Goal: Complete application form: Complete application form

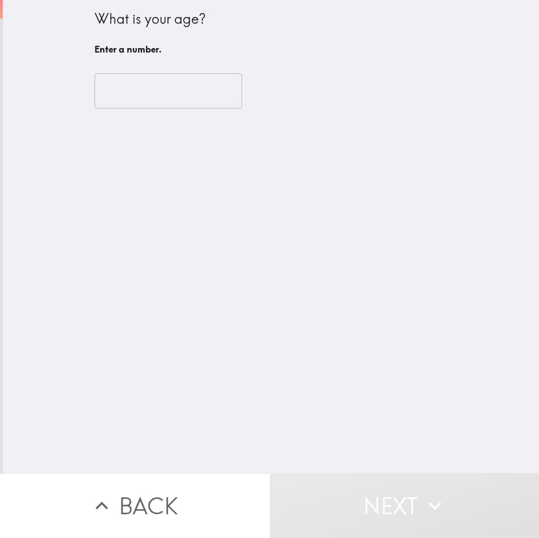
click at [119, 98] on input "number" at bounding box center [168, 90] width 148 height 35
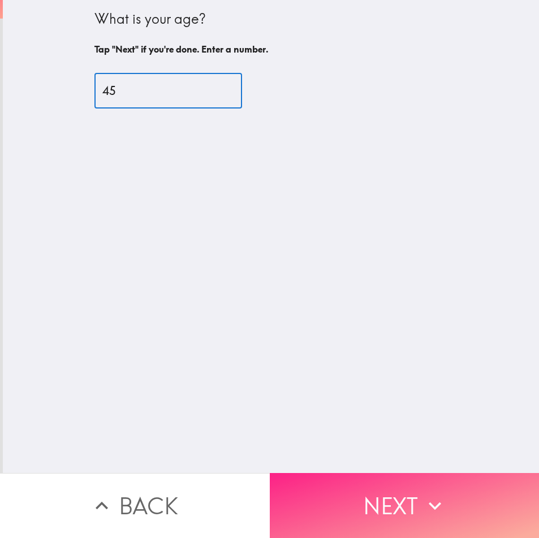
type input "45"
click at [416, 509] on button "Next" at bounding box center [405, 505] width 270 height 65
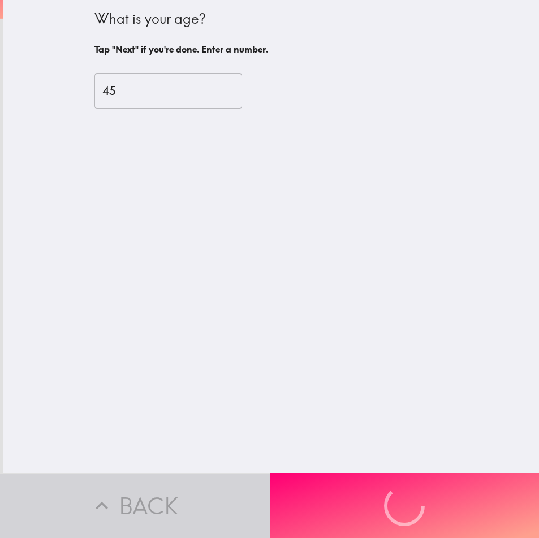
drag, startPoint x: 55, startPoint y: 8, endPoint x: 306, endPoint y: 76, distance: 260.0
click at [306, 76] on div "What is your age? Tap "Next" if you're done. Enter a number. 45 ​" at bounding box center [271, 236] width 536 height 473
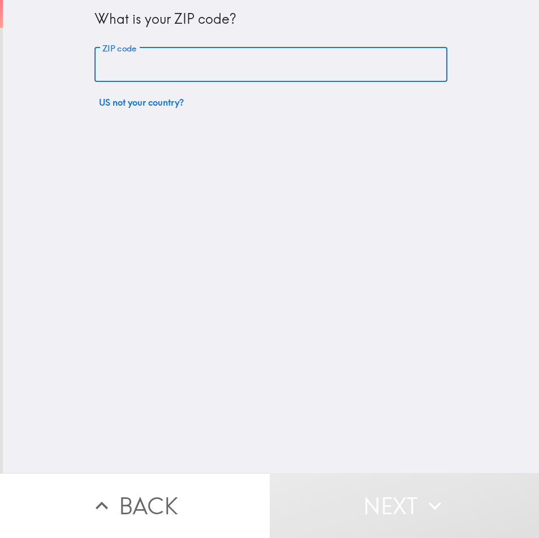
click at [201, 72] on input "ZIP code" at bounding box center [270, 64] width 353 height 35
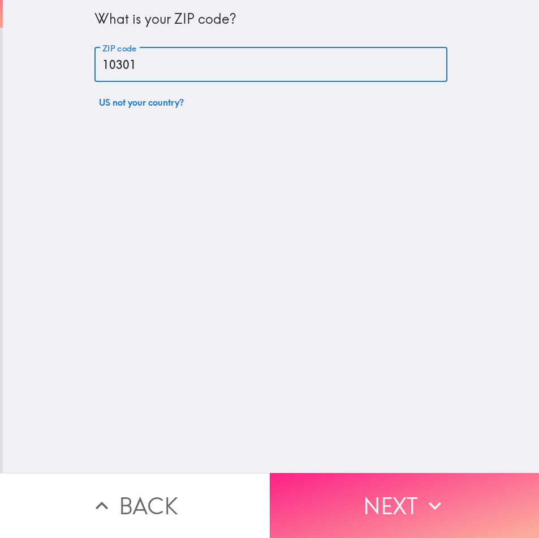
type input "10301"
click at [417, 502] on button "Next" at bounding box center [405, 505] width 270 height 65
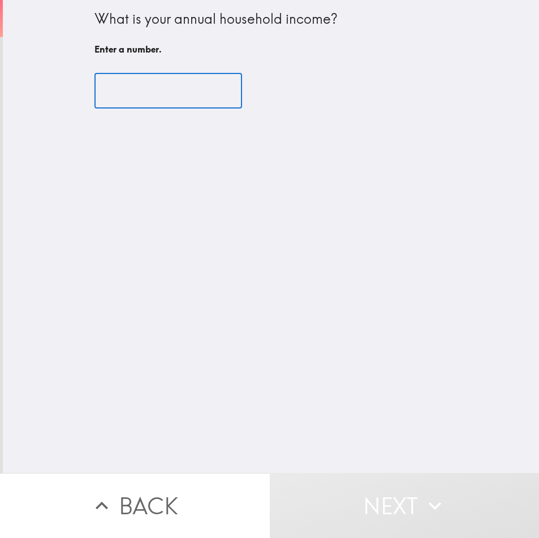
click at [141, 98] on input "number" at bounding box center [168, 90] width 148 height 35
drag, startPoint x: 71, startPoint y: 16, endPoint x: 293, endPoint y: 15, distance: 222.2
click at [293, 15] on div "What is your annual household income? Enter a number. ​ Enter a number." at bounding box center [271, 236] width 536 height 473
click at [138, 105] on input "number" at bounding box center [168, 90] width 148 height 35
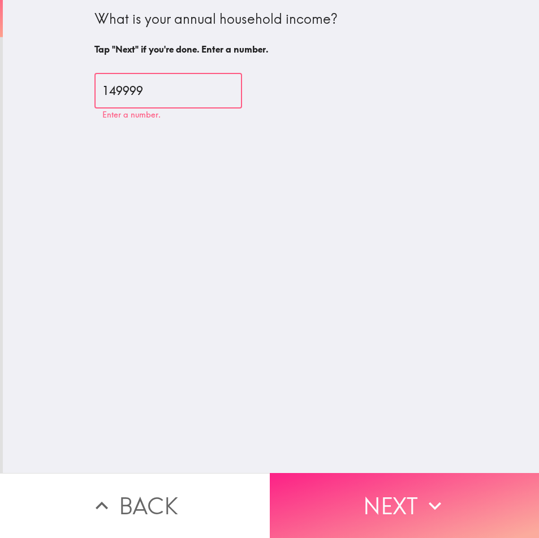
type input "149999"
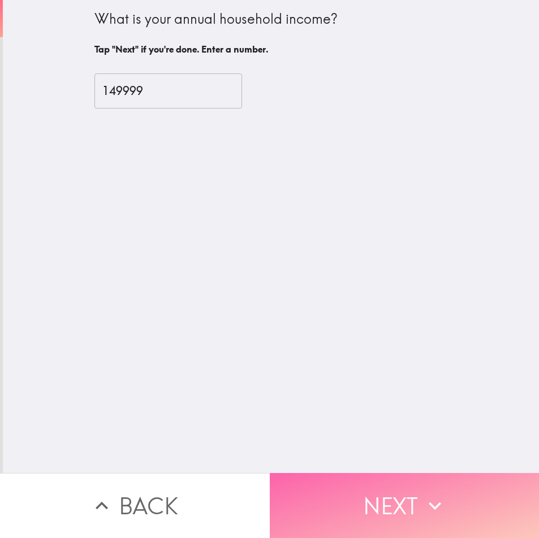
click at [450, 479] on button "Next" at bounding box center [405, 505] width 270 height 65
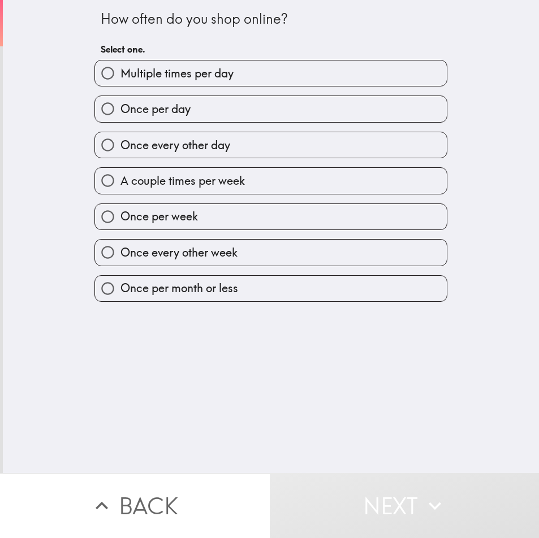
click at [248, 219] on label "Once per week" at bounding box center [271, 216] width 352 height 25
click at [120, 219] on input "Once per week" at bounding box center [107, 216] width 25 height 25
radio input "true"
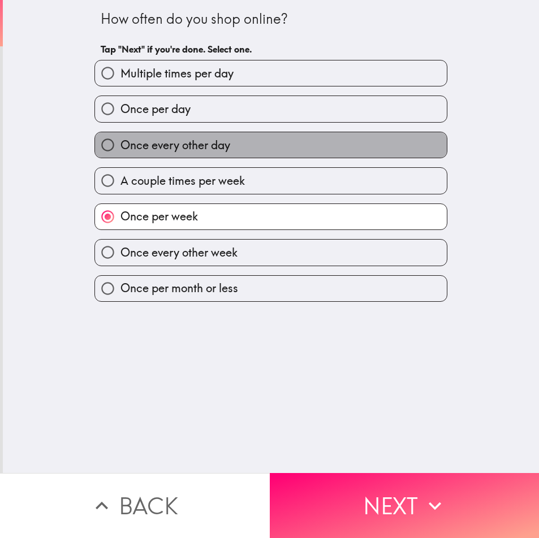
click at [246, 148] on label "Once every other day" at bounding box center [271, 144] width 352 height 25
click at [120, 148] on input "Once every other day" at bounding box center [107, 144] width 25 height 25
radio input "true"
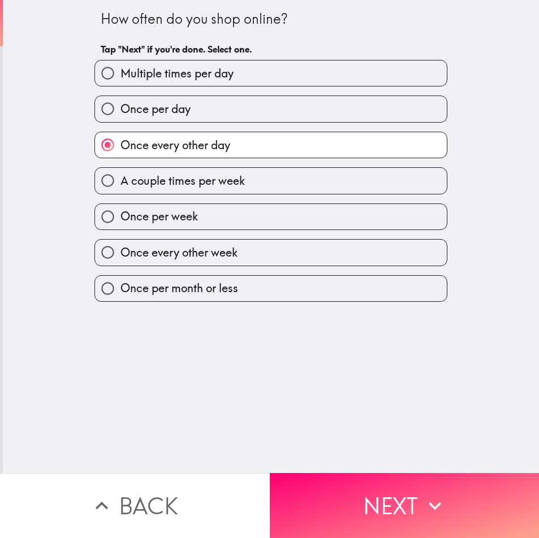
click at [373, 503] on button "Next" at bounding box center [405, 505] width 270 height 65
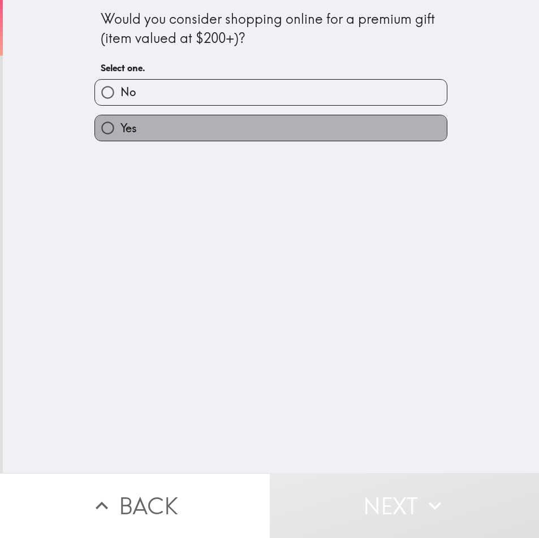
click at [136, 124] on label "Yes" at bounding box center [271, 127] width 352 height 25
click at [120, 124] on input "Yes" at bounding box center [107, 127] width 25 height 25
radio input "true"
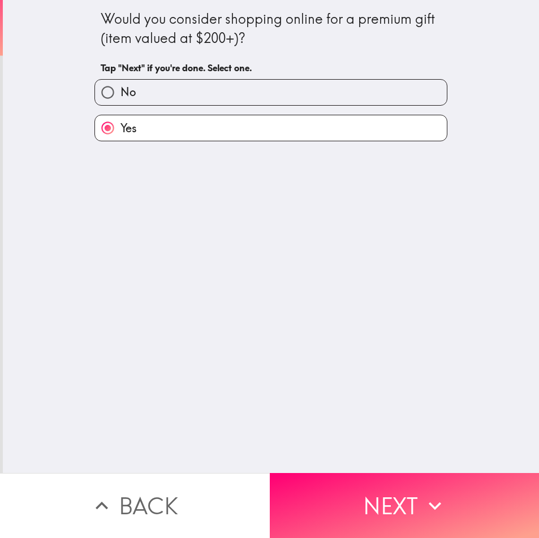
click at [261, 96] on label "No" at bounding box center [271, 92] width 352 height 25
click at [120, 96] on input "No" at bounding box center [107, 92] width 25 height 25
radio input "true"
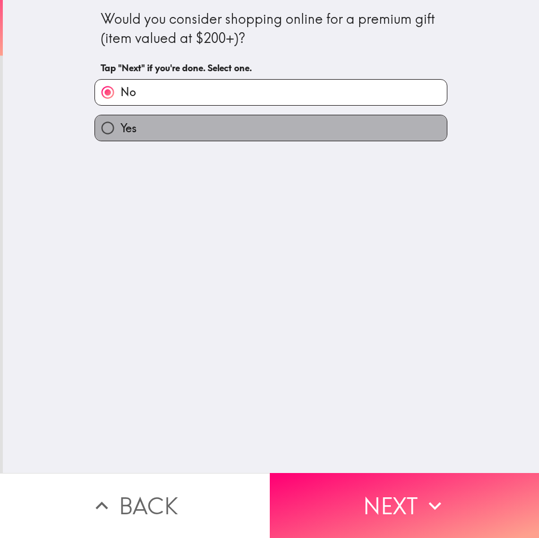
click at [245, 129] on label "Yes" at bounding box center [271, 127] width 352 height 25
click at [120, 129] on input "Yes" at bounding box center [107, 127] width 25 height 25
radio input "true"
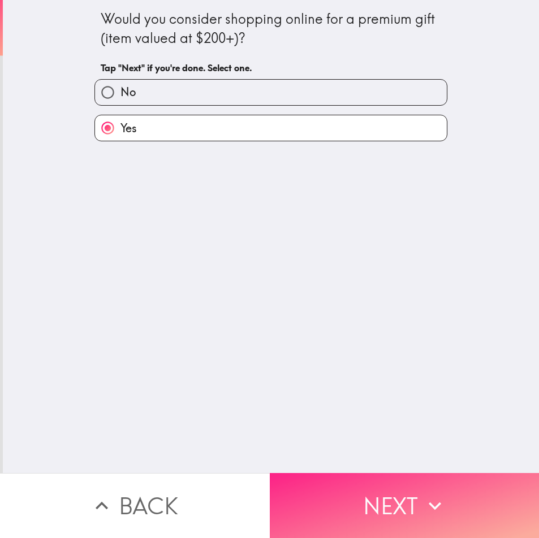
click at [377, 473] on button "Next" at bounding box center [405, 505] width 270 height 65
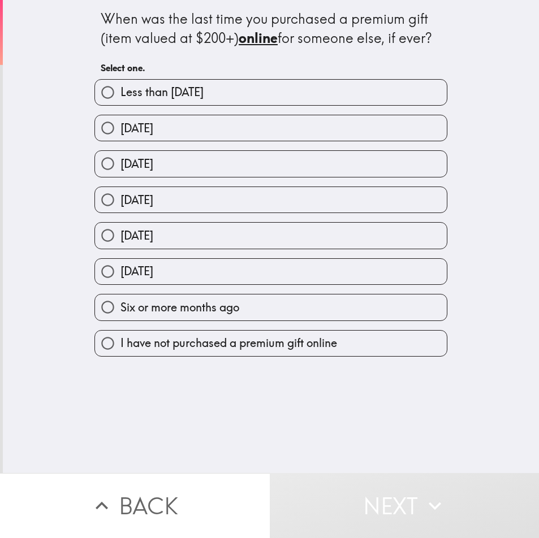
click at [225, 160] on label "[DATE]" at bounding box center [271, 163] width 352 height 25
click at [120, 160] on input "[DATE]" at bounding box center [107, 163] width 25 height 25
radio input "true"
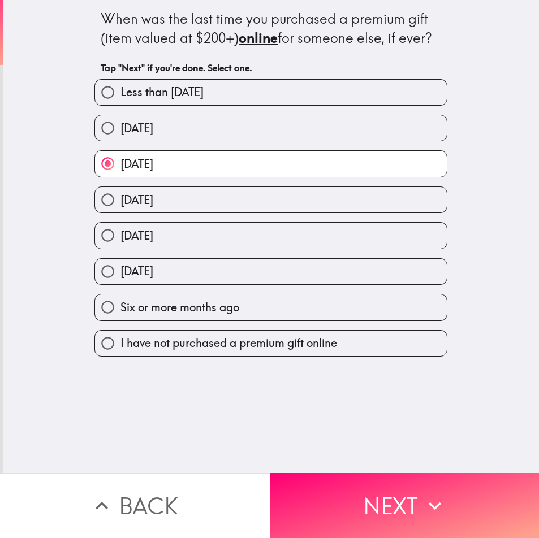
click at [347, 473] on button "Next" at bounding box center [405, 505] width 270 height 65
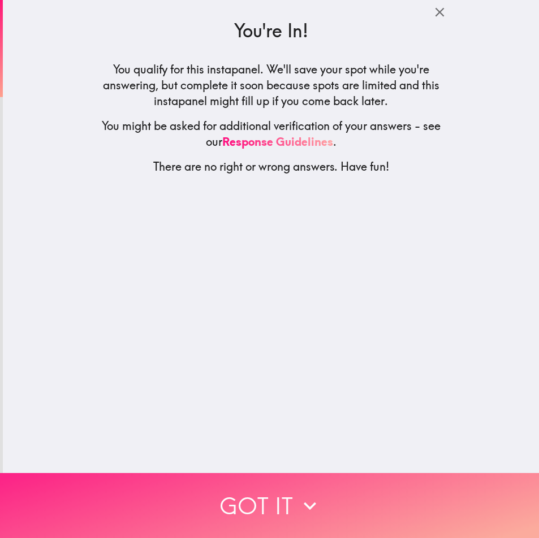
click at [334, 502] on button "Got it" at bounding box center [269, 505] width 539 height 65
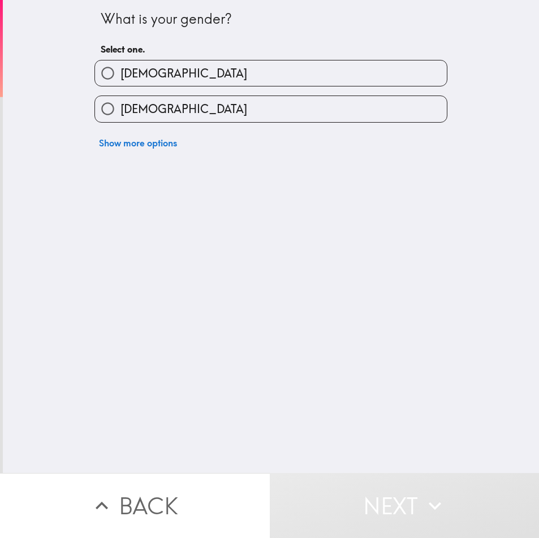
click at [161, 109] on label "[DEMOGRAPHIC_DATA]" at bounding box center [271, 108] width 352 height 25
click at [120, 109] on input "[DEMOGRAPHIC_DATA]" at bounding box center [107, 108] width 25 height 25
radio input "true"
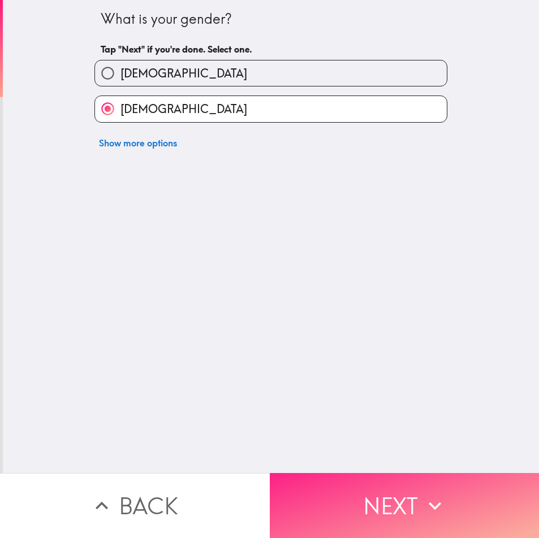
click at [402, 497] on button "Next" at bounding box center [405, 505] width 270 height 65
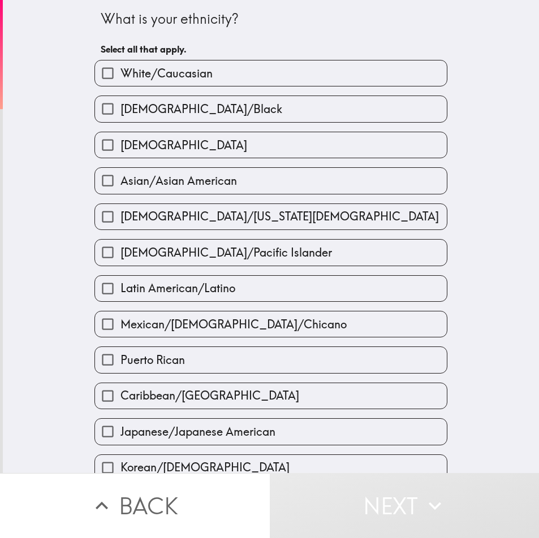
click at [160, 75] on span "White/Caucasian" at bounding box center [166, 74] width 92 height 16
click at [120, 75] on input "White/Caucasian" at bounding box center [107, 72] width 25 height 25
checkbox input "true"
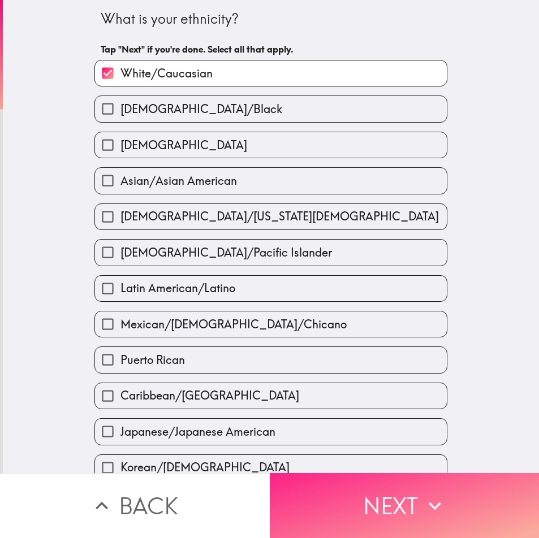
click at [415, 495] on button "Next" at bounding box center [405, 505] width 270 height 65
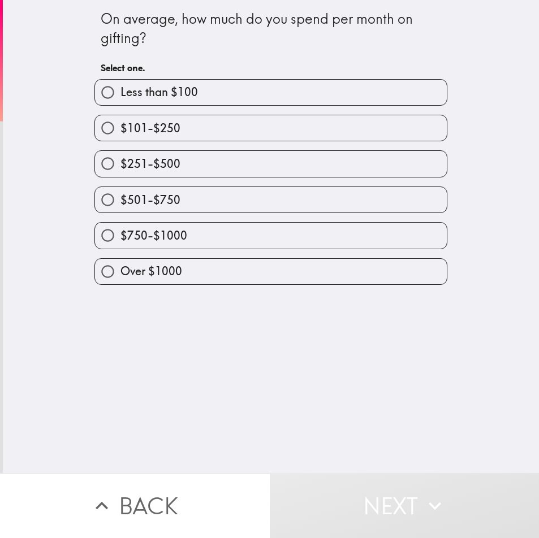
click at [192, 100] on label "Less than $100" at bounding box center [271, 92] width 352 height 25
click at [120, 100] on input "Less than $100" at bounding box center [107, 92] width 25 height 25
radio input "true"
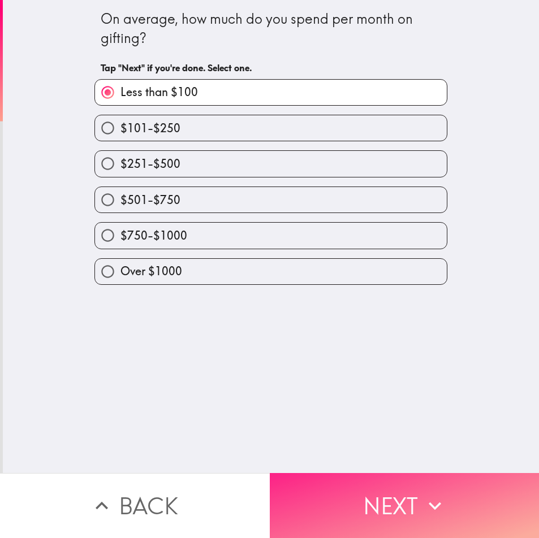
drag, startPoint x: 343, startPoint y: 483, endPoint x: 332, endPoint y: 483, distance: 11.3
click at [343, 483] on button "Next" at bounding box center [405, 505] width 270 height 65
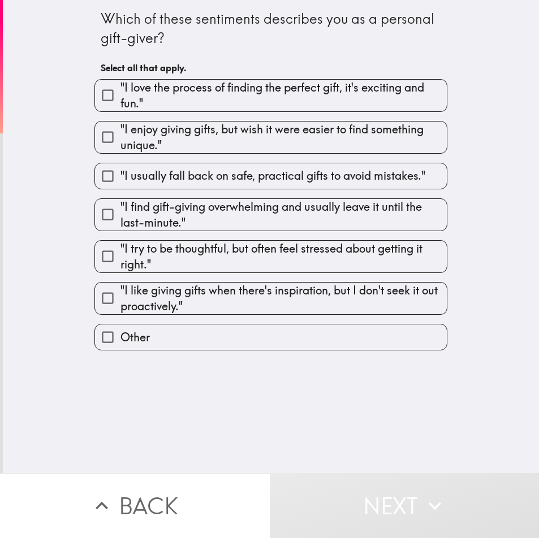
click at [193, 103] on span ""I love the process of finding the perfect gift, it's exciting and fun."" at bounding box center [283, 96] width 326 height 32
click at [120, 103] on input ""I love the process of finding the perfect gift, it's exciting and fun."" at bounding box center [107, 95] width 25 height 25
checkbox input "true"
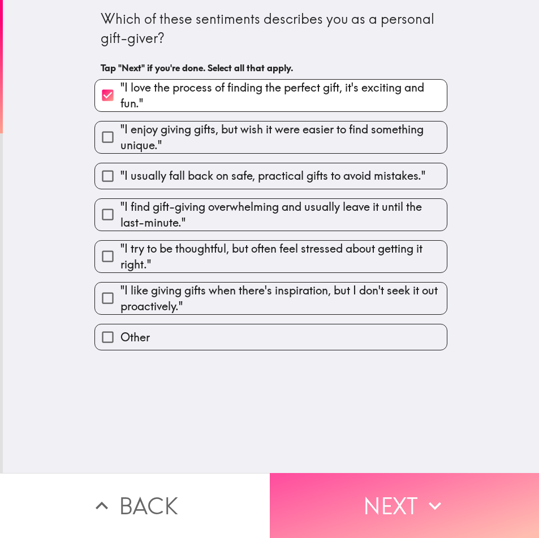
drag, startPoint x: 429, startPoint y: 496, endPoint x: 38, endPoint y: 472, distance: 391.4
click at [422, 496] on icon "button" at bounding box center [434, 506] width 25 height 25
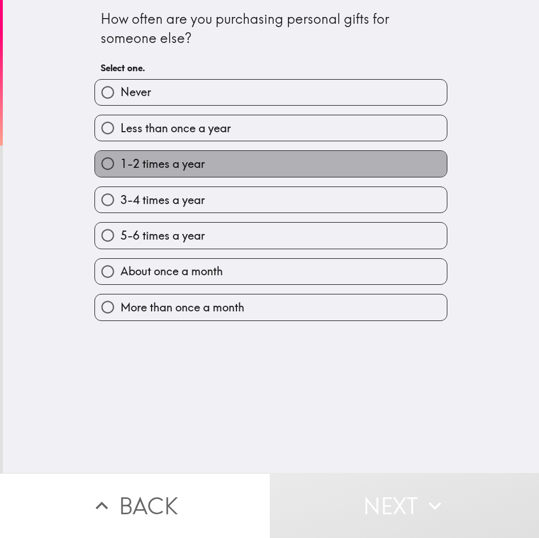
click at [200, 174] on label "1-2 times a year" at bounding box center [271, 163] width 352 height 25
click at [120, 174] on input "1-2 times a year" at bounding box center [107, 163] width 25 height 25
radio input "true"
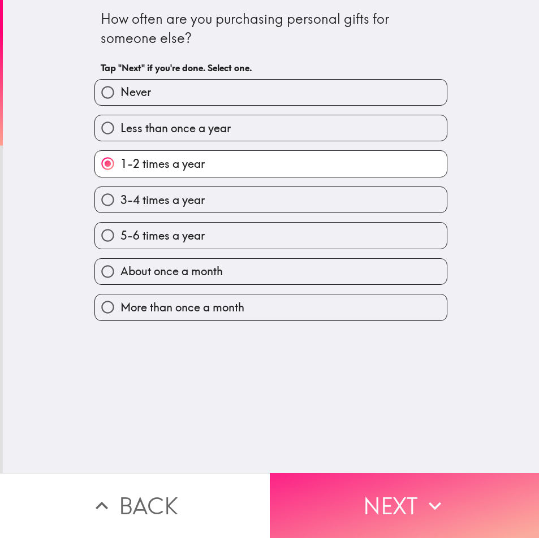
click at [358, 482] on button "Next" at bounding box center [405, 505] width 270 height 65
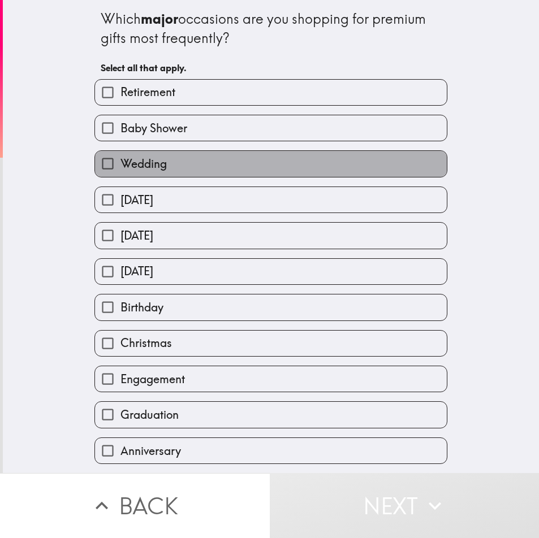
click at [197, 167] on label "Wedding" at bounding box center [271, 163] width 352 height 25
click at [120, 167] on input "Wedding" at bounding box center [107, 163] width 25 height 25
checkbox input "true"
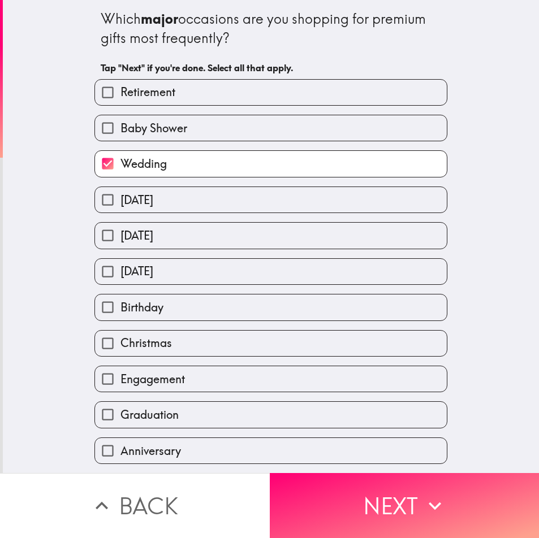
click at [202, 204] on label "[DATE]" at bounding box center [271, 199] width 352 height 25
click at [120, 204] on input "[DATE]" at bounding box center [107, 199] width 25 height 25
checkbox input "true"
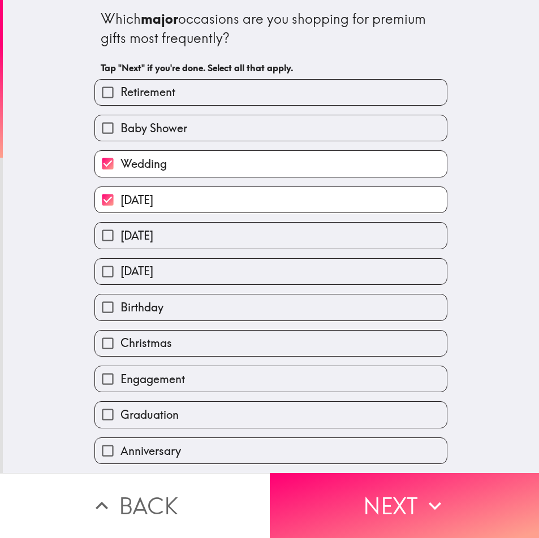
click at [205, 308] on label "Birthday" at bounding box center [271, 307] width 352 height 25
click at [120, 308] on input "Birthday" at bounding box center [107, 307] width 25 height 25
checkbox input "true"
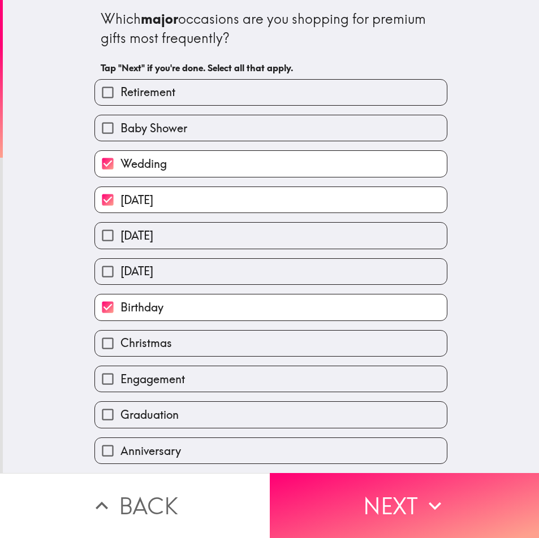
click at [175, 384] on span "Engagement" at bounding box center [152, 379] width 64 height 16
click at [120, 384] on input "Engagement" at bounding box center [107, 378] width 25 height 25
checkbox input "true"
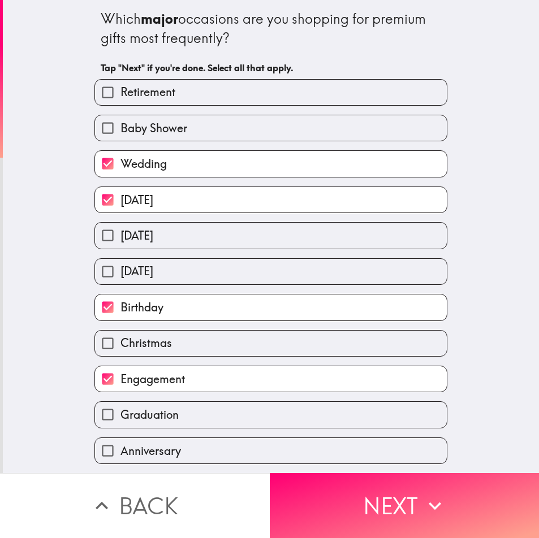
drag, startPoint x: 413, startPoint y: 490, endPoint x: 183, endPoint y: 462, distance: 231.7
click at [412, 489] on button "Next" at bounding box center [405, 505] width 270 height 65
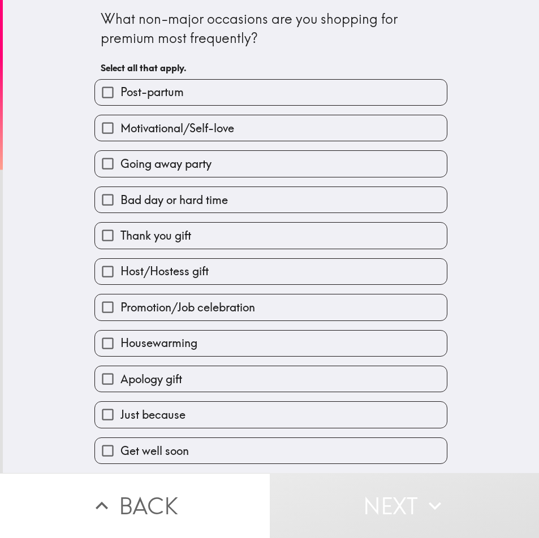
click at [231, 95] on label "Post-partum" at bounding box center [271, 92] width 352 height 25
click at [120, 95] on input "Post-partum" at bounding box center [107, 92] width 25 height 25
checkbox input "true"
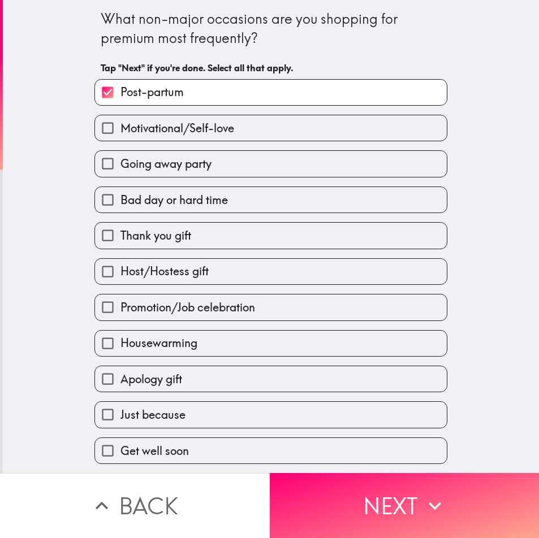
click at [229, 272] on label "Host/Hostess gift" at bounding box center [271, 271] width 352 height 25
click at [120, 272] on input "Host/Hostess gift" at bounding box center [107, 271] width 25 height 25
checkbox input "true"
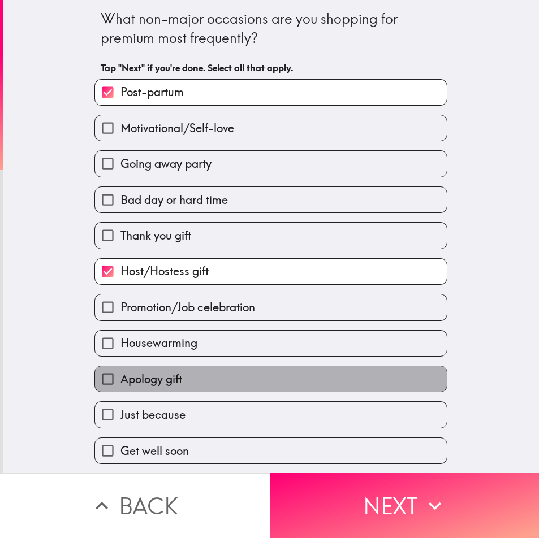
click at [202, 390] on label "Apology gift" at bounding box center [271, 378] width 352 height 25
click at [120, 390] on input "Apology gift" at bounding box center [107, 378] width 25 height 25
checkbox input "true"
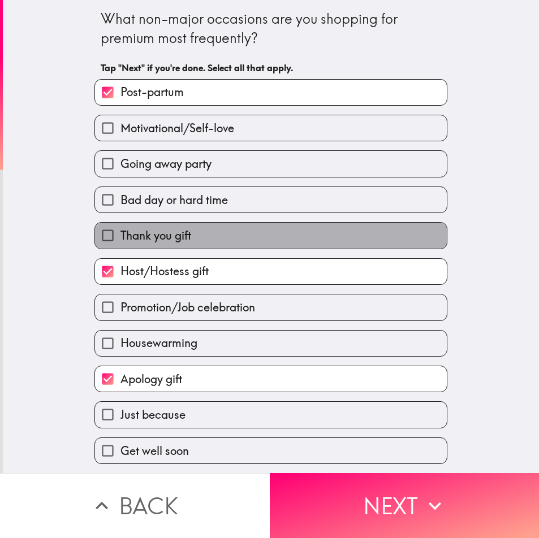
click at [176, 241] on span "Thank you gift" at bounding box center [155, 236] width 71 height 16
click at [120, 241] on input "Thank you gift" at bounding box center [107, 235] width 25 height 25
checkbox input "true"
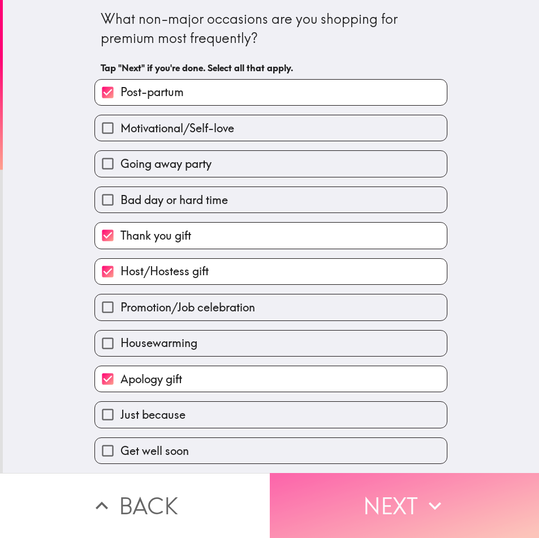
click at [378, 512] on button "Next" at bounding box center [405, 505] width 270 height 65
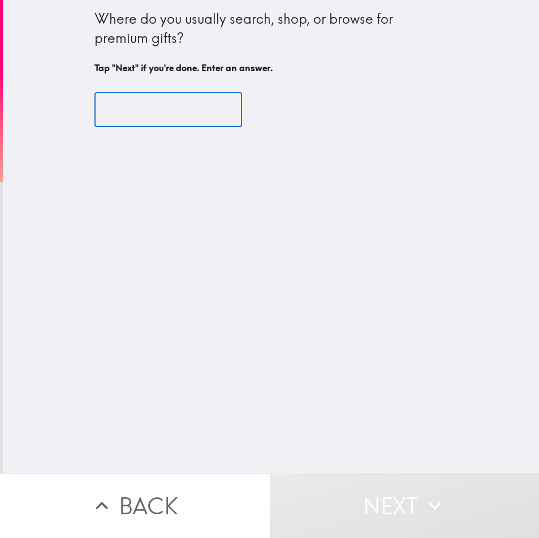
click at [144, 120] on input "text" at bounding box center [168, 110] width 148 height 35
drag, startPoint x: 85, startPoint y: 9, endPoint x: 212, endPoint y: 41, distance: 131.1
click at [212, 41] on div "Where do you usually search, shop, or browse for premium gifts? Tap "Next" if y…" at bounding box center [271, 70] width 362 height 141
click at [141, 106] on input "text" at bounding box center [168, 110] width 148 height 35
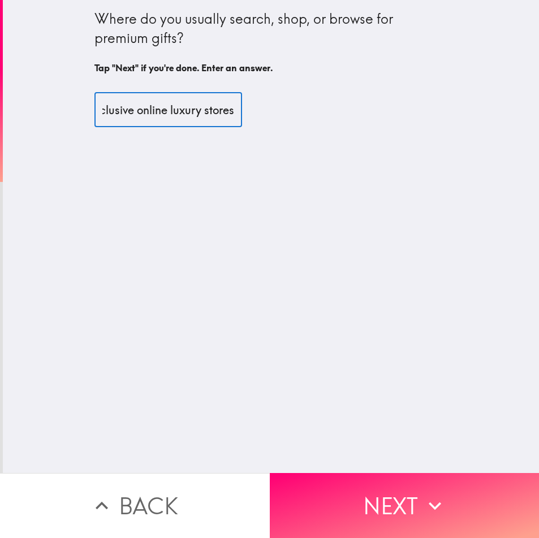
scroll to position [0, 149]
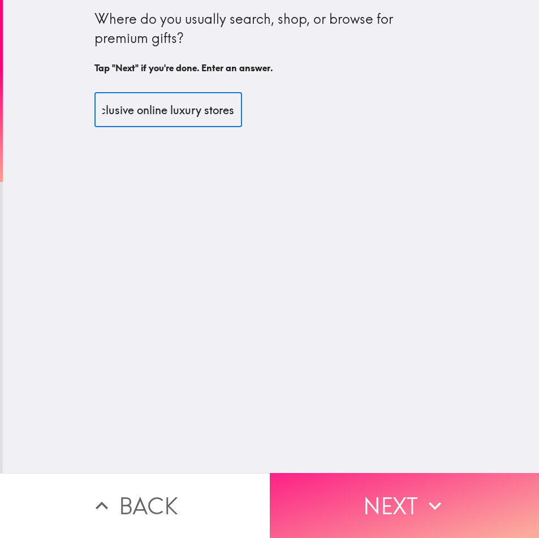
type input "high end boutiques and exclusive online luxury stores"
click at [387, 492] on button "Next" at bounding box center [405, 505] width 270 height 65
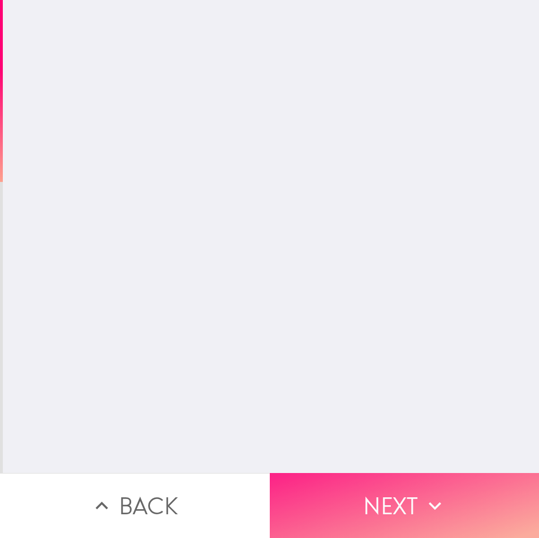
scroll to position [0, 0]
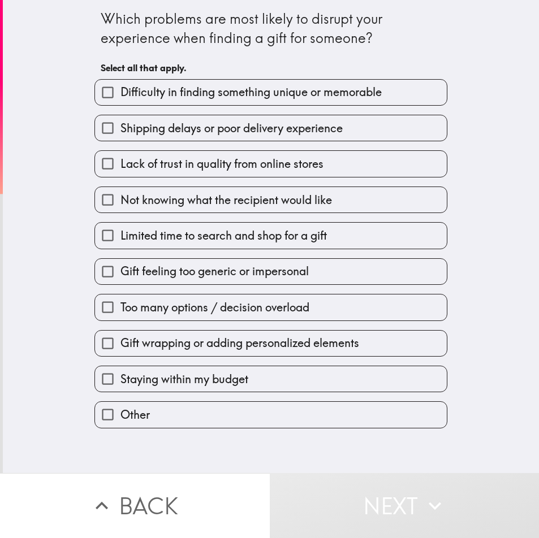
drag, startPoint x: 191, startPoint y: 229, endPoint x: 201, endPoint y: 250, distance: 23.8
click at [191, 230] on span "Limited time to search and shop for a gift" at bounding box center [223, 236] width 206 height 16
click at [120, 230] on input "Limited time to search and shop for a gift" at bounding box center [107, 235] width 25 height 25
checkbox input "true"
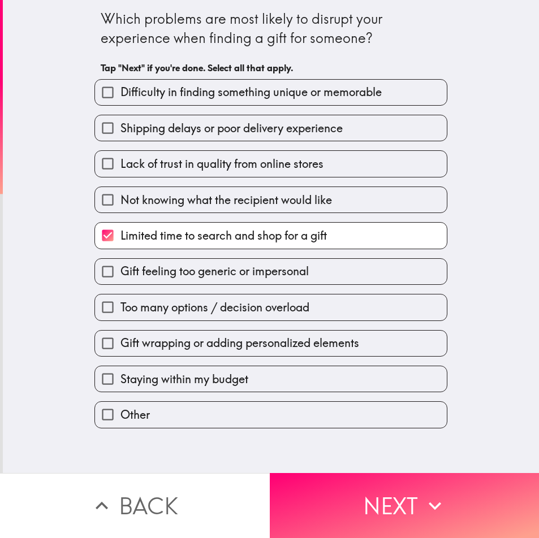
drag, startPoint x: 193, startPoint y: 273, endPoint x: 217, endPoint y: 300, distance: 36.1
click at [194, 273] on span "Gift feeling too generic or impersonal" at bounding box center [214, 271] width 188 height 16
click at [120, 273] on input "Gift feeling too generic or impersonal" at bounding box center [107, 271] width 25 height 25
checkbox input "true"
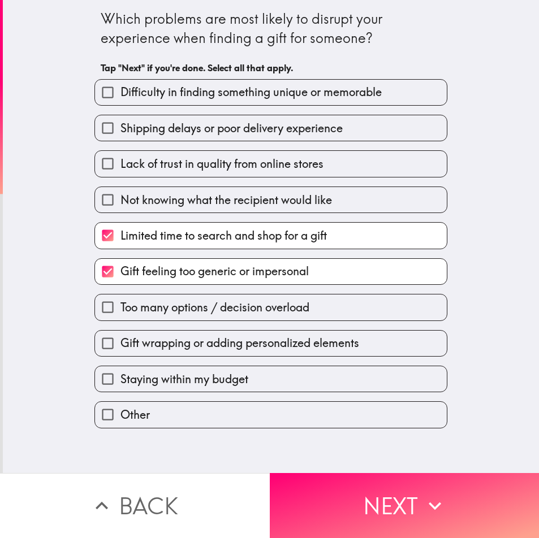
drag, startPoint x: 220, startPoint y: 308, endPoint x: 250, endPoint y: 337, distance: 41.2
click at [220, 309] on span "Too many options / decision overload" at bounding box center [214, 308] width 189 height 16
click at [120, 309] on input "Too many options / decision overload" at bounding box center [107, 307] width 25 height 25
checkbox input "true"
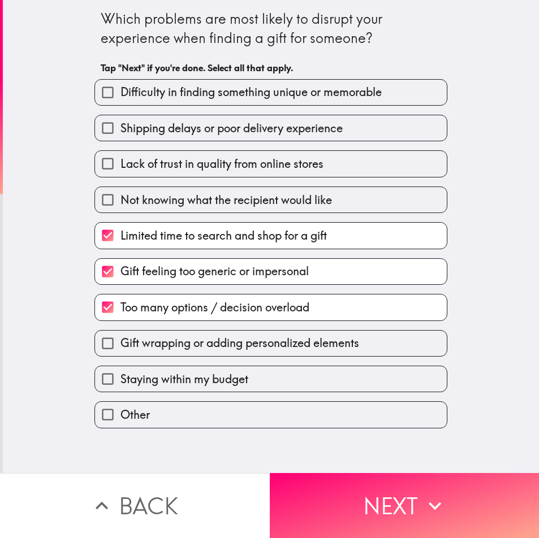
drag, startPoint x: 216, startPoint y: 131, endPoint x: 273, endPoint y: 199, distance: 88.7
click at [216, 130] on span "Shipping delays or poor delivery experience" at bounding box center [231, 128] width 222 height 16
click at [120, 130] on input "Shipping delays or poor delivery experience" at bounding box center [107, 127] width 25 height 25
checkbox input "true"
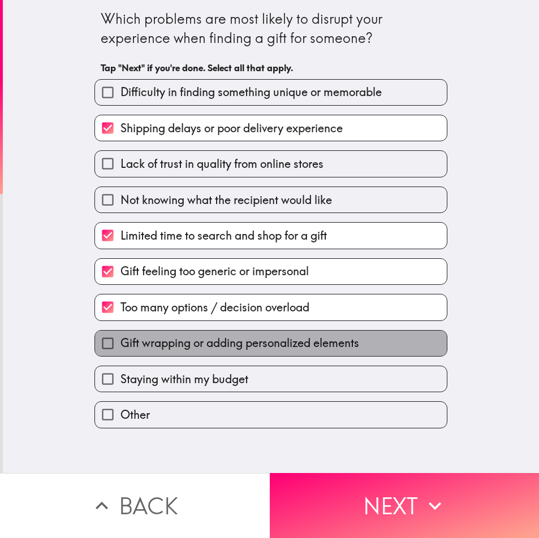
click at [237, 352] on label "Gift wrapping or adding personalized elements" at bounding box center [271, 343] width 352 height 25
click at [120, 352] on input "Gift wrapping or adding personalized elements" at bounding box center [107, 343] width 25 height 25
checkbox input "true"
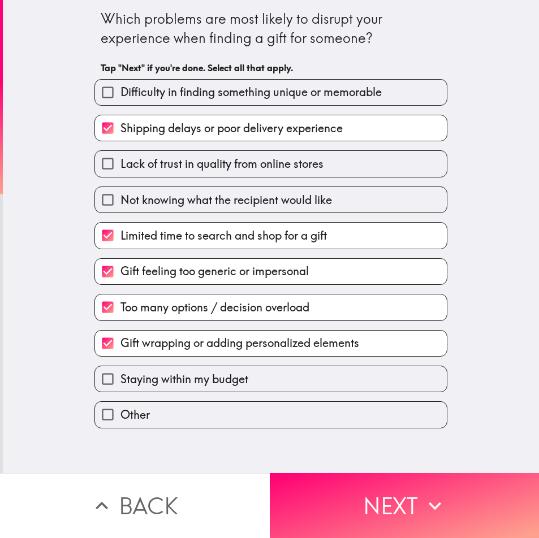
drag, startPoint x: 240, startPoint y: 377, endPoint x: 252, endPoint y: 384, distance: 13.2
click at [241, 378] on label "Staying within my budget" at bounding box center [271, 378] width 352 height 25
click at [120, 378] on input "Staying within my budget" at bounding box center [107, 378] width 25 height 25
checkbox input "true"
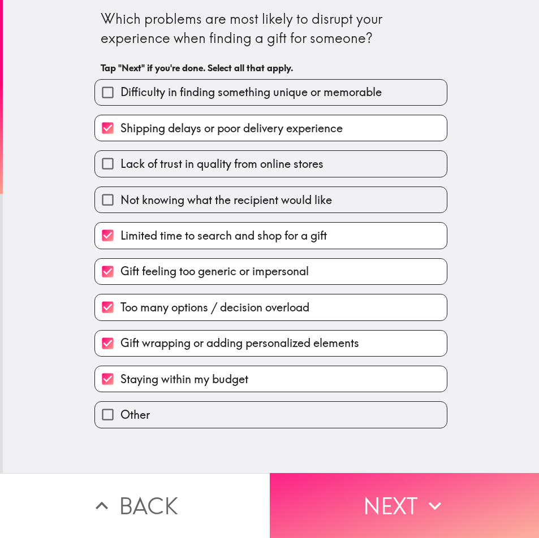
click at [334, 473] on button "Next" at bounding box center [405, 505] width 270 height 65
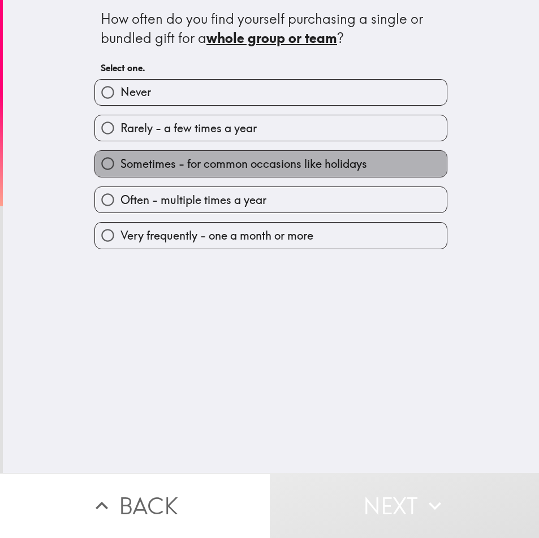
click at [191, 170] on span "Sometimes - for common occasions like holidays" at bounding box center [243, 164] width 247 height 16
click at [120, 170] on input "Sometimes - for common occasions like holidays" at bounding box center [107, 163] width 25 height 25
radio input "true"
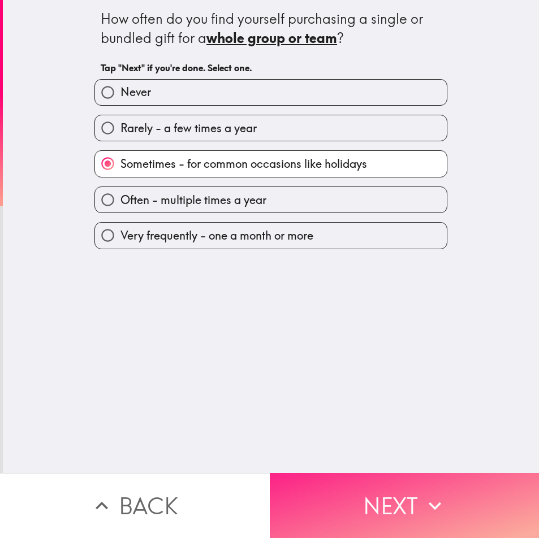
click at [400, 493] on button "Next" at bounding box center [405, 505] width 270 height 65
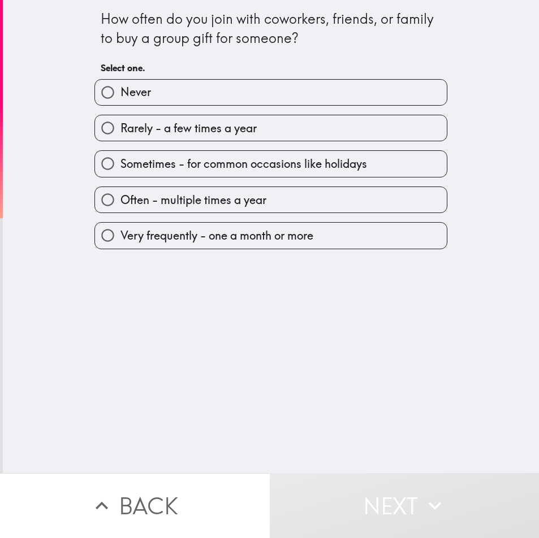
click at [183, 119] on label "Rarely - a few times a year" at bounding box center [271, 127] width 352 height 25
click at [120, 119] on input "Rarely - a few times a year" at bounding box center [107, 127] width 25 height 25
radio input "true"
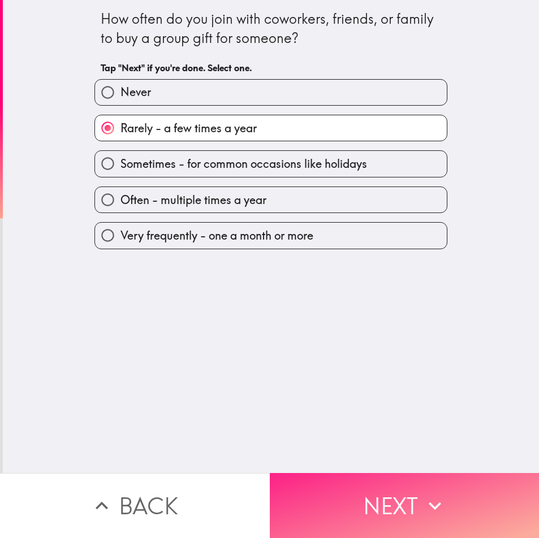
click at [431, 494] on icon "button" at bounding box center [434, 506] width 25 height 25
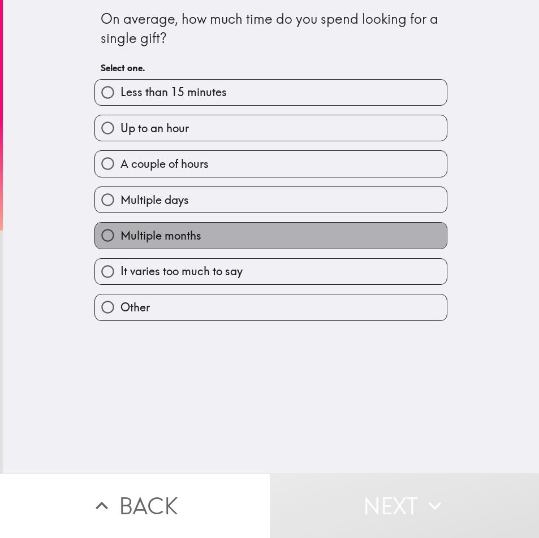
click at [240, 236] on label "Multiple months" at bounding box center [271, 235] width 352 height 25
click at [120, 236] on input "Multiple months" at bounding box center [107, 235] width 25 height 25
radio input "true"
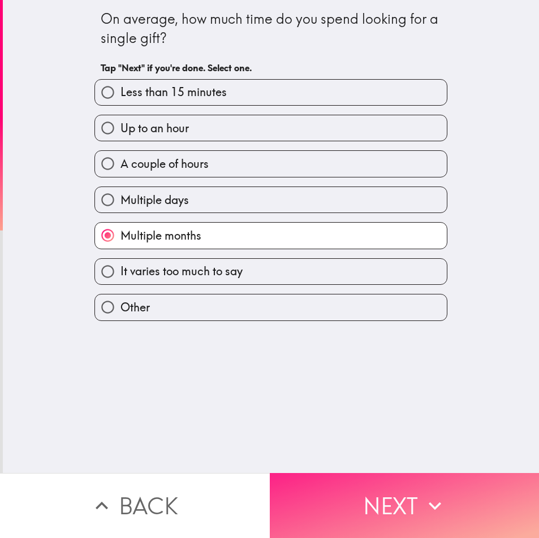
click at [413, 495] on button "Next" at bounding box center [405, 505] width 270 height 65
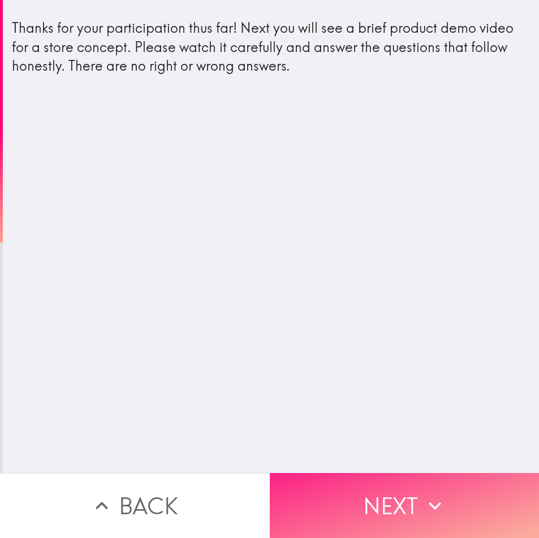
click at [362, 490] on button "Next" at bounding box center [405, 505] width 270 height 65
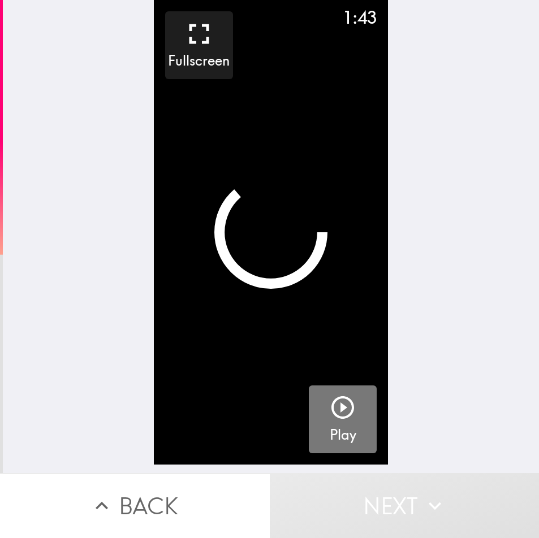
click at [335, 410] on icon "button" at bounding box center [342, 407] width 23 height 23
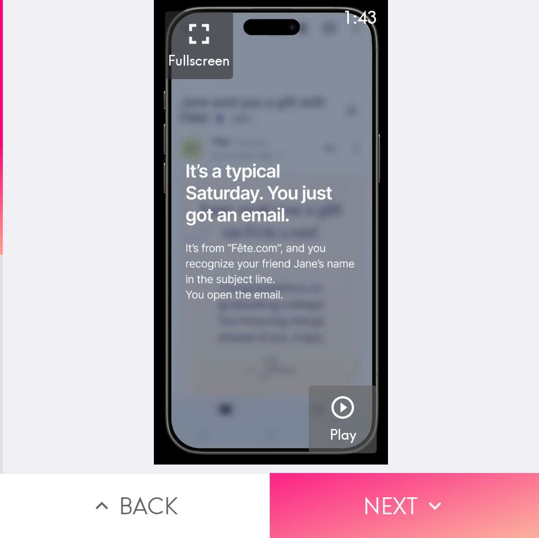
click at [429, 496] on icon "button" at bounding box center [434, 506] width 25 height 25
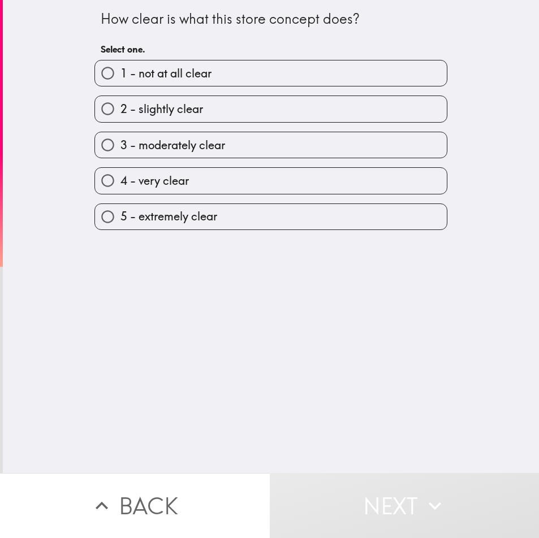
click at [209, 187] on label "4 - very clear" at bounding box center [271, 180] width 352 height 25
click at [120, 187] on input "4 - very clear" at bounding box center [107, 180] width 25 height 25
radio input "true"
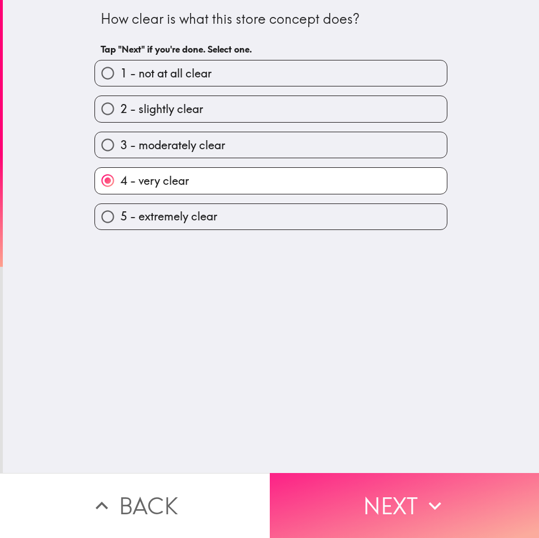
click at [374, 495] on button "Next" at bounding box center [405, 505] width 270 height 65
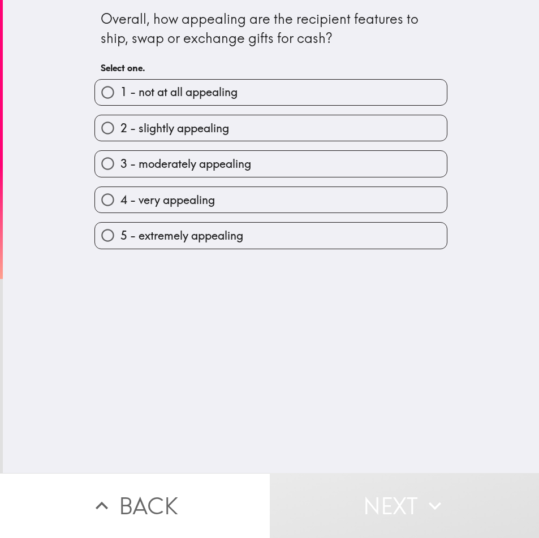
click at [241, 202] on label "4 - very appealing" at bounding box center [271, 199] width 352 height 25
click at [120, 202] on input "4 - very appealing" at bounding box center [107, 199] width 25 height 25
radio input "true"
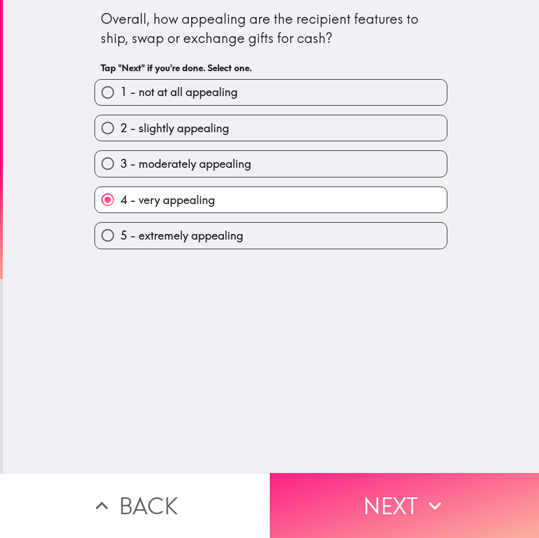
click at [375, 503] on button "Next" at bounding box center [405, 505] width 270 height 65
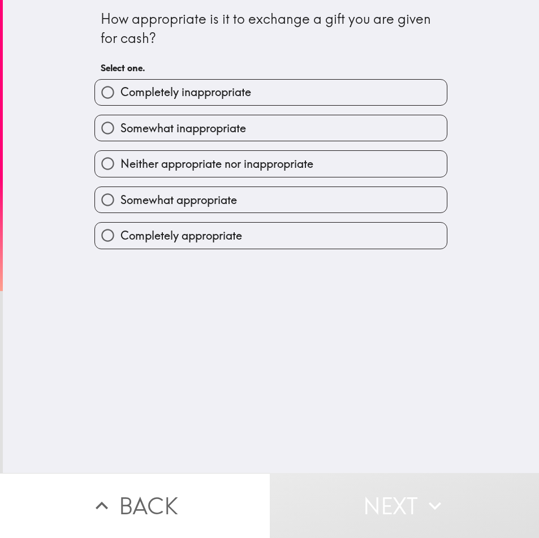
click at [218, 237] on span "Completely appropriate" at bounding box center [181, 236] width 122 height 16
click at [120, 237] on input "Completely appropriate" at bounding box center [107, 235] width 25 height 25
radio input "true"
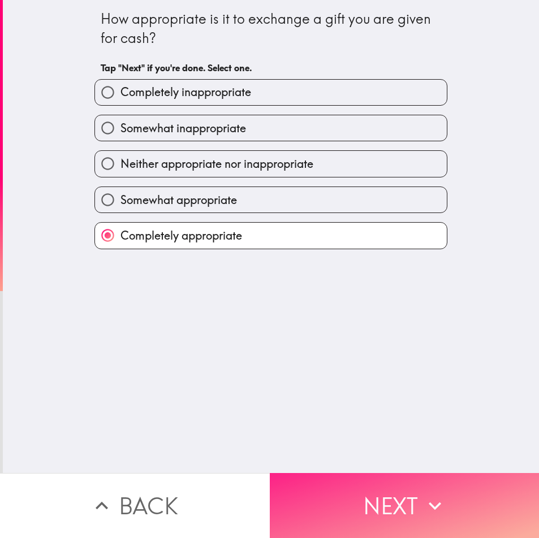
click at [428, 494] on icon "button" at bounding box center [434, 506] width 25 height 25
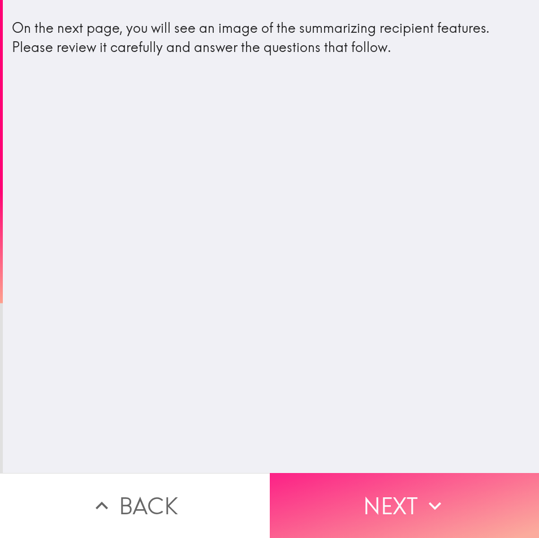
click at [360, 493] on button "Next" at bounding box center [405, 505] width 270 height 65
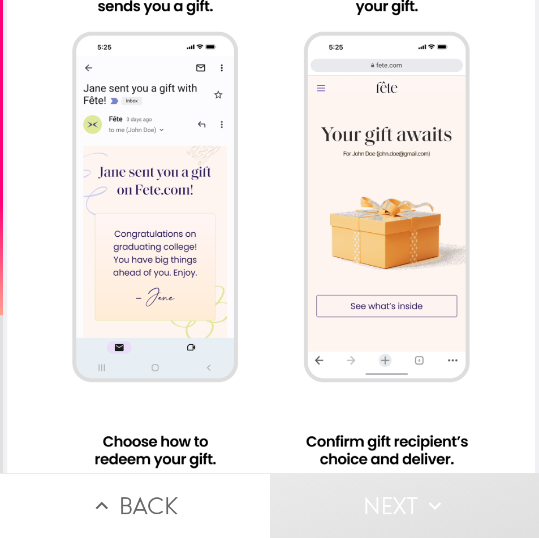
scroll to position [226, 0]
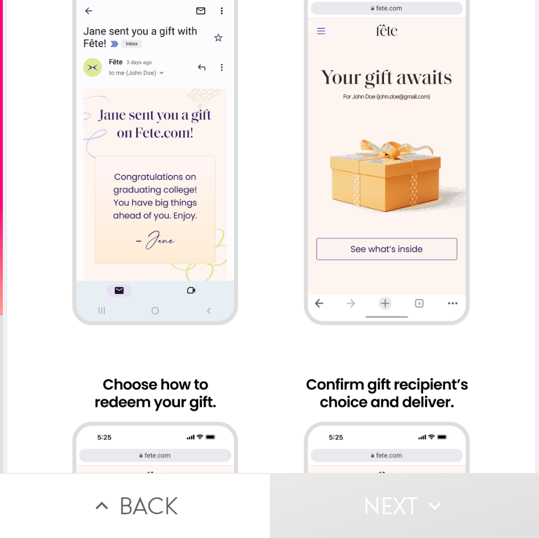
click at [388, 215] on div at bounding box center [270, 298] width 527 height 1048
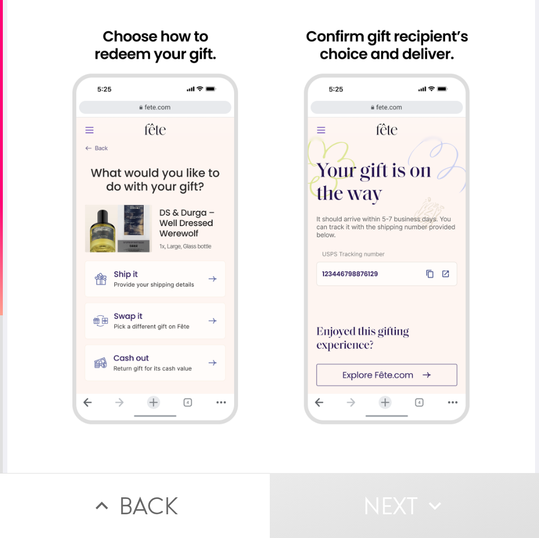
scroll to position [591, 0]
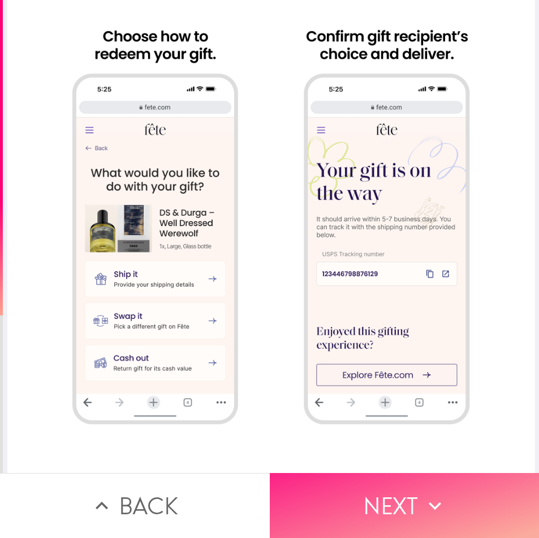
click at [388, 498] on button "Next" at bounding box center [405, 505] width 270 height 65
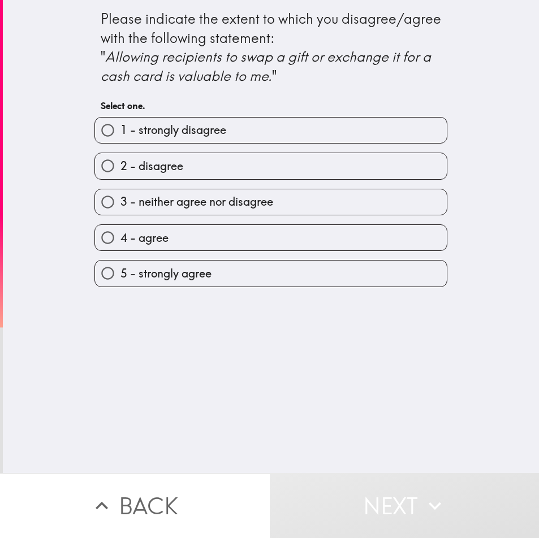
click at [193, 237] on label "4 - agree" at bounding box center [271, 237] width 352 height 25
click at [120, 237] on input "4 - agree" at bounding box center [107, 237] width 25 height 25
radio input "true"
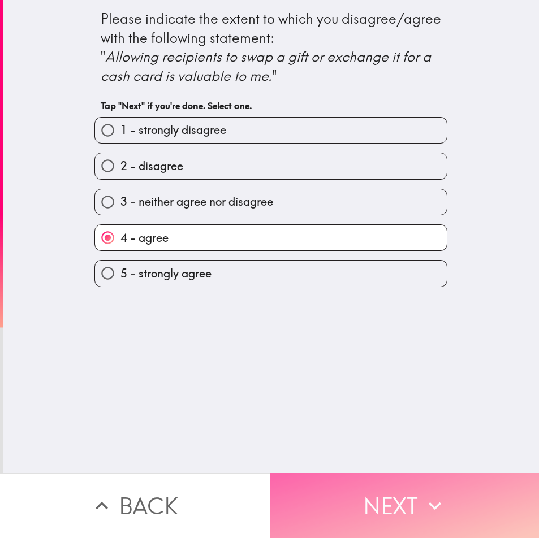
click at [410, 499] on button "Next" at bounding box center [405, 505] width 270 height 65
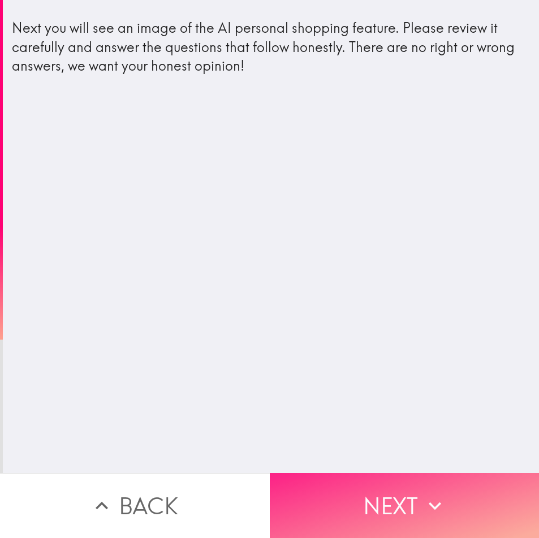
click at [447, 492] on button "Next" at bounding box center [405, 505] width 270 height 65
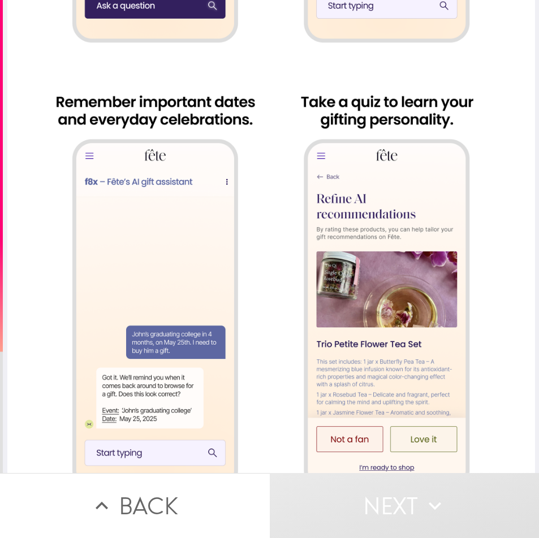
scroll to position [591, 0]
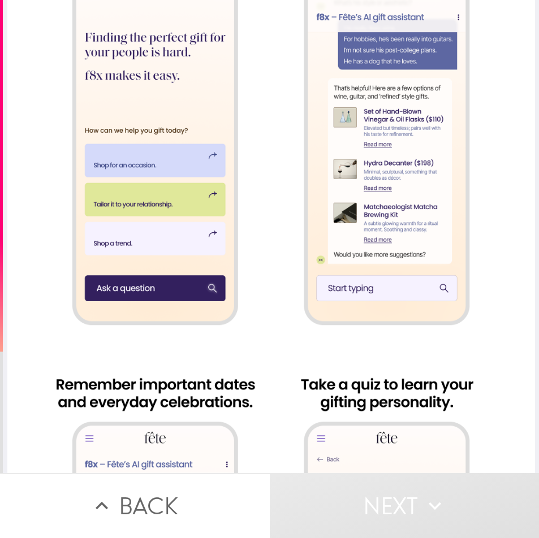
scroll to position [591, 3]
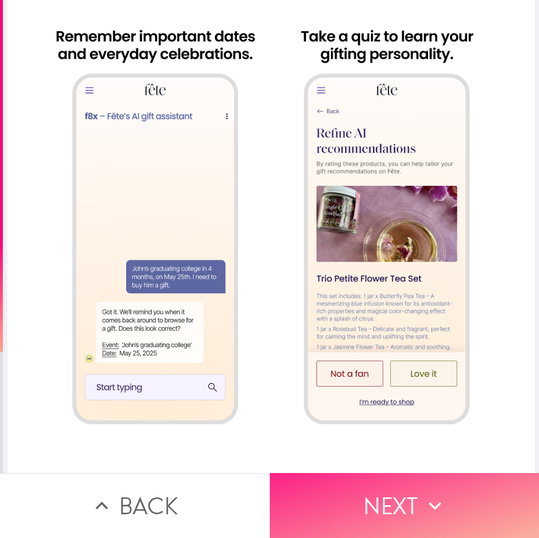
click at [475, 511] on button "Next" at bounding box center [405, 505] width 270 height 65
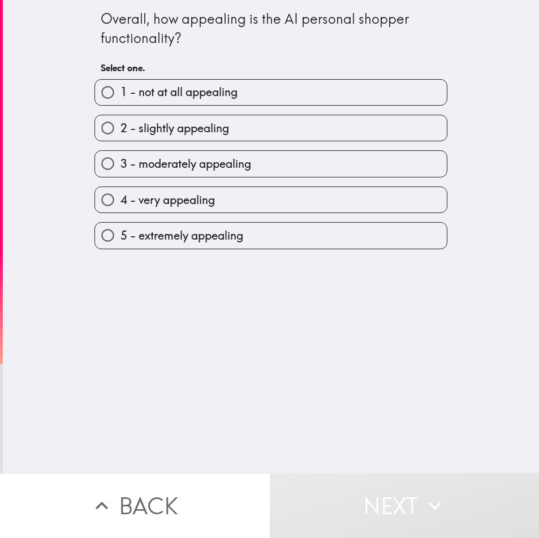
click at [165, 238] on span "5 - extremely appealing" at bounding box center [181, 236] width 123 height 16
click at [120, 238] on input "5 - extremely appealing" at bounding box center [107, 235] width 25 height 25
radio input "true"
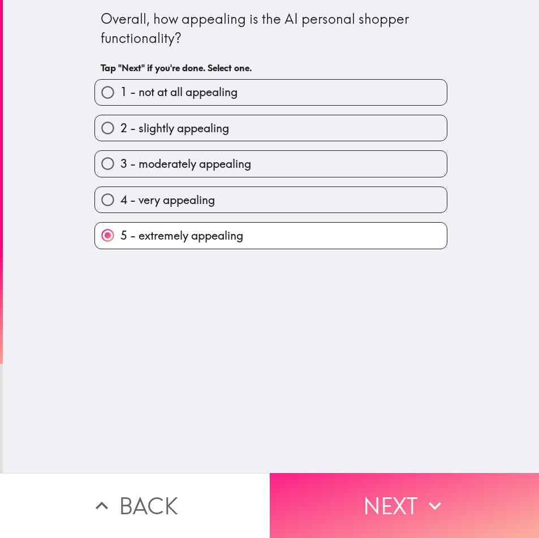
click at [355, 486] on button "Next" at bounding box center [405, 505] width 270 height 65
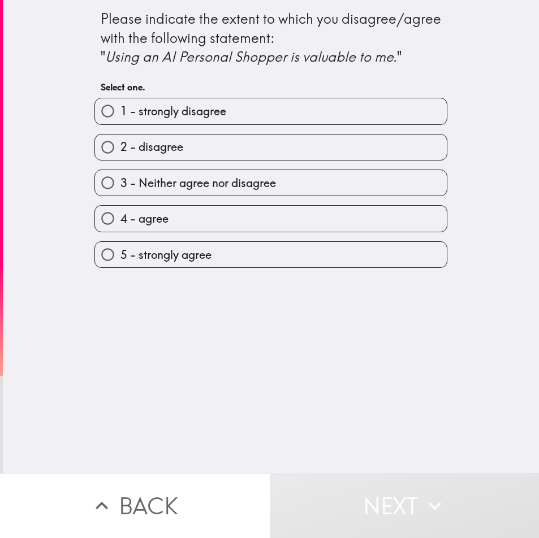
click at [240, 222] on label "4 - agree" at bounding box center [271, 218] width 352 height 25
click at [120, 222] on input "4 - agree" at bounding box center [107, 218] width 25 height 25
radio input "true"
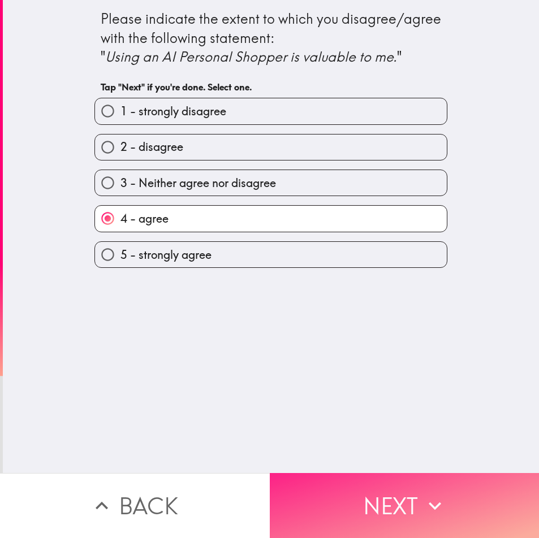
click at [393, 486] on button "Next" at bounding box center [405, 505] width 270 height 65
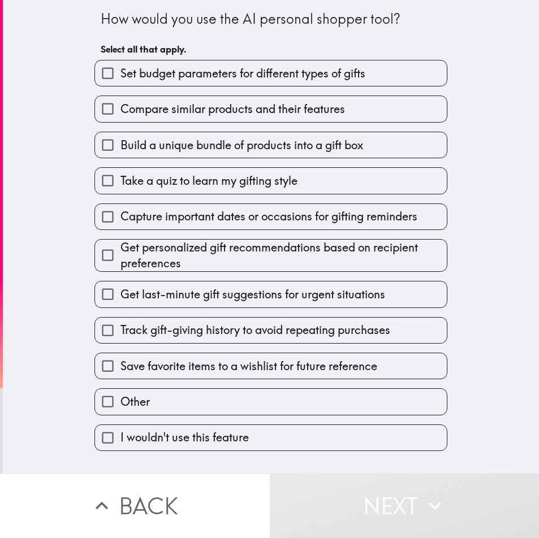
click at [263, 192] on label "Take a quiz to learn my gifting style" at bounding box center [271, 180] width 352 height 25
click at [120, 192] on input "Take a quiz to learn my gifting style" at bounding box center [107, 180] width 25 height 25
checkbox input "true"
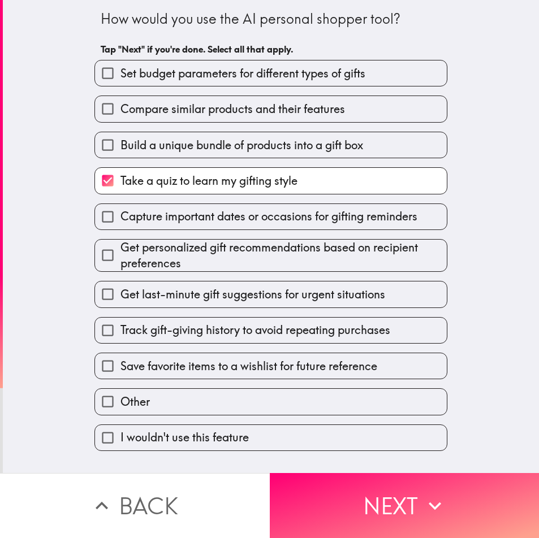
click at [243, 77] on span "Set budget parameters for different types of gifts" at bounding box center [242, 74] width 245 height 16
click at [120, 77] on input "Set budget parameters for different types of gifts" at bounding box center [107, 72] width 25 height 25
checkbox input "true"
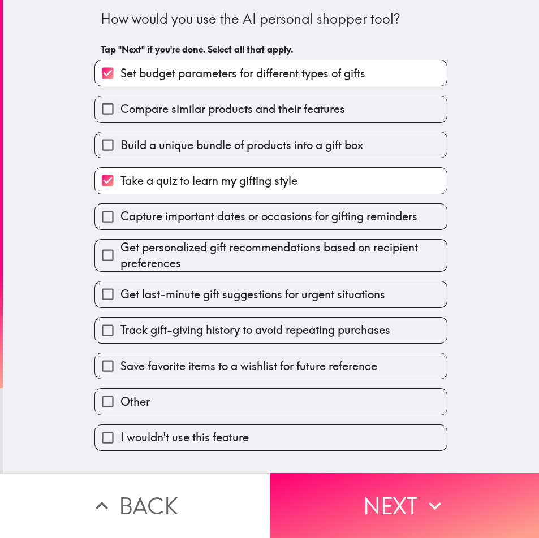
click at [200, 273] on div "Get last-minute gift suggestions for urgent situations" at bounding box center [266, 290] width 362 height 36
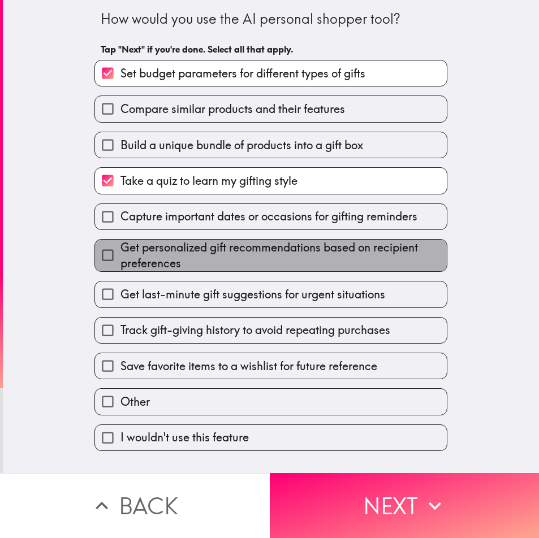
click at [218, 256] on span "Get personalized gift recommendations based on recipient preferences" at bounding box center [283, 256] width 326 height 32
click at [120, 256] on input "Get personalized gift recommendations based on recipient preferences" at bounding box center [107, 255] width 25 height 25
checkbox input "true"
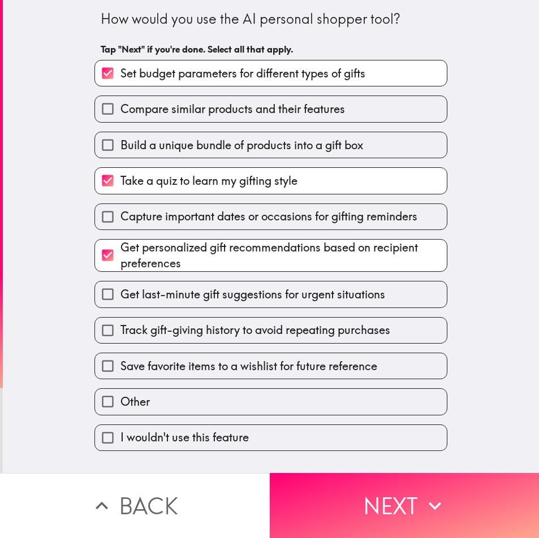
click at [202, 340] on label "Track gift-giving history to avoid repeating purchases" at bounding box center [271, 330] width 352 height 25
click at [120, 340] on input "Track gift-giving history to avoid repeating purchases" at bounding box center [107, 330] width 25 height 25
checkbox input "true"
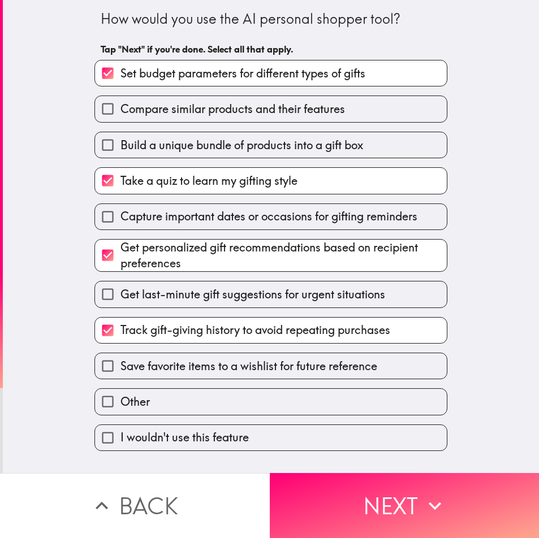
drag, startPoint x: 224, startPoint y: 370, endPoint x: 245, endPoint y: 384, distance: 25.4
click at [225, 372] on span "Save favorite items to a wishlist for future reference" at bounding box center [248, 366] width 257 height 16
click at [120, 372] on input "Save favorite items to a wishlist for future reference" at bounding box center [107, 365] width 25 height 25
checkbox input "true"
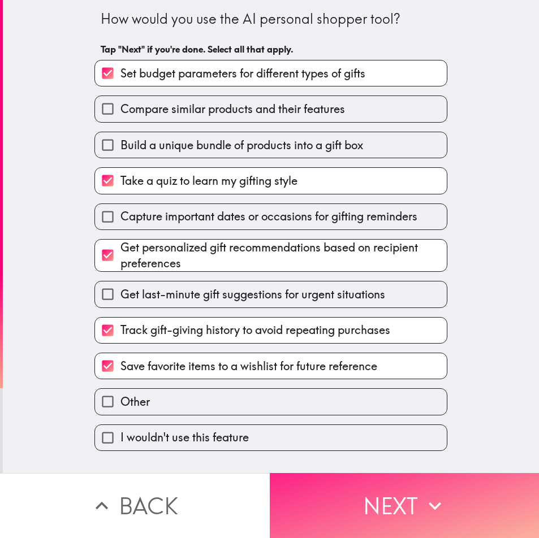
click at [331, 479] on button "Next" at bounding box center [405, 505] width 270 height 65
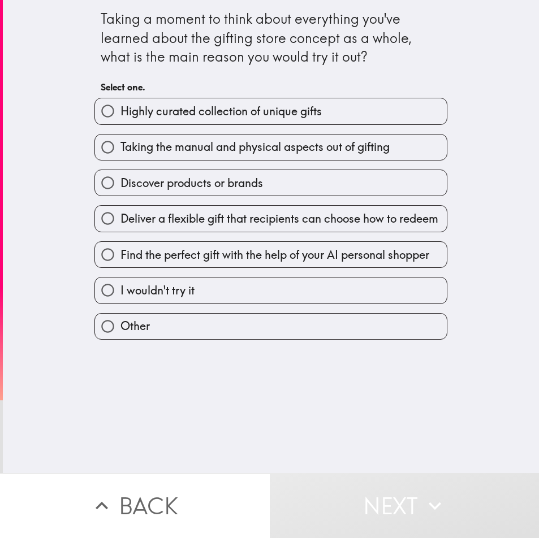
click at [160, 174] on label "Discover products or brands" at bounding box center [271, 182] width 352 height 25
click at [120, 174] on input "Discover products or brands" at bounding box center [107, 182] width 25 height 25
radio input "true"
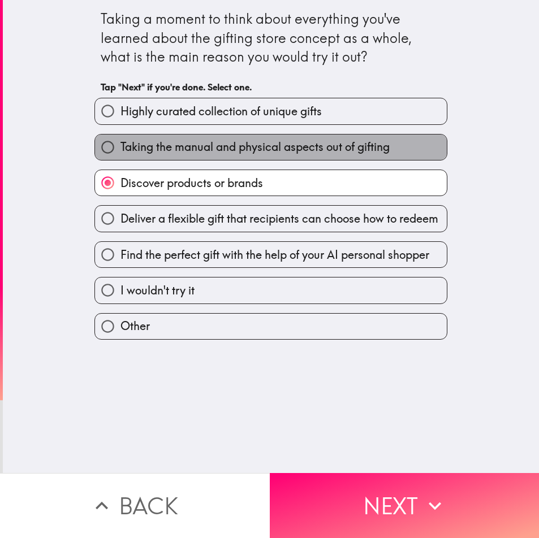
click at [232, 158] on label "Taking the manual and physical aspects out of gifting" at bounding box center [271, 147] width 352 height 25
click at [120, 158] on input "Taking the manual and physical aspects out of gifting" at bounding box center [107, 147] width 25 height 25
radio input "true"
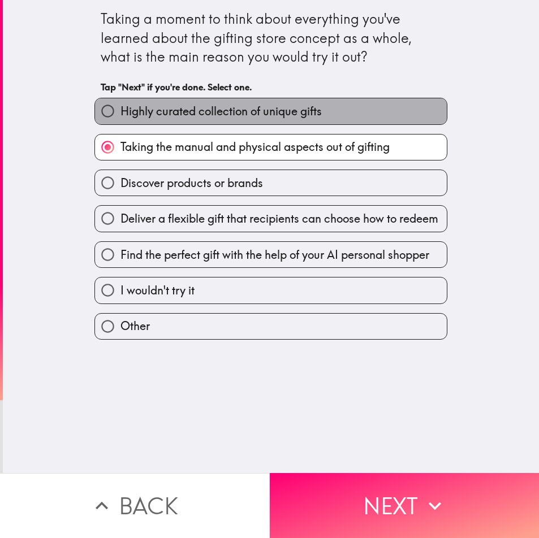
click at [280, 122] on label "Highly curated collection of unique gifts" at bounding box center [271, 110] width 352 height 25
click at [120, 122] on input "Highly curated collection of unique gifts" at bounding box center [107, 110] width 25 height 25
radio input "true"
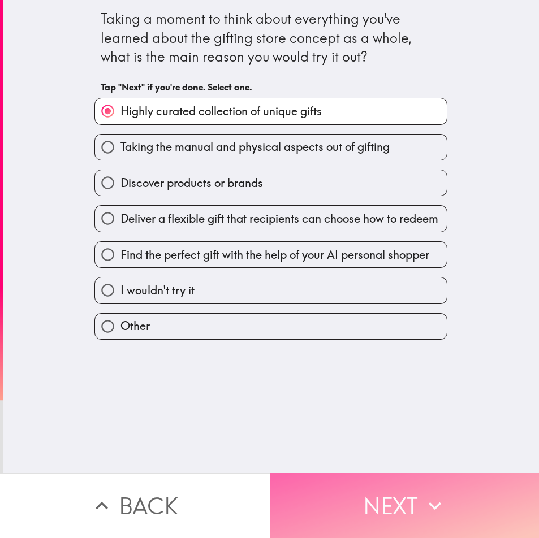
click at [361, 494] on button "Next" at bounding box center [405, 505] width 270 height 65
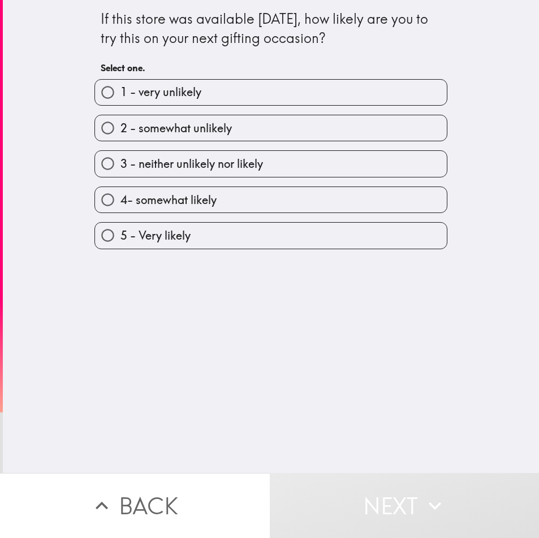
click at [191, 196] on span "4- somewhat likely" at bounding box center [168, 200] width 96 height 16
click at [120, 196] on input "4- somewhat likely" at bounding box center [107, 199] width 25 height 25
radio input "true"
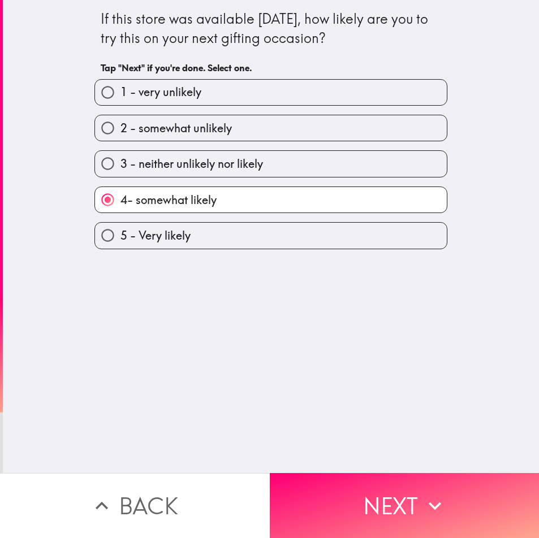
click at [353, 460] on div "If this store was available [DATE], how likely are you to try this on your next…" at bounding box center [271, 236] width 536 height 473
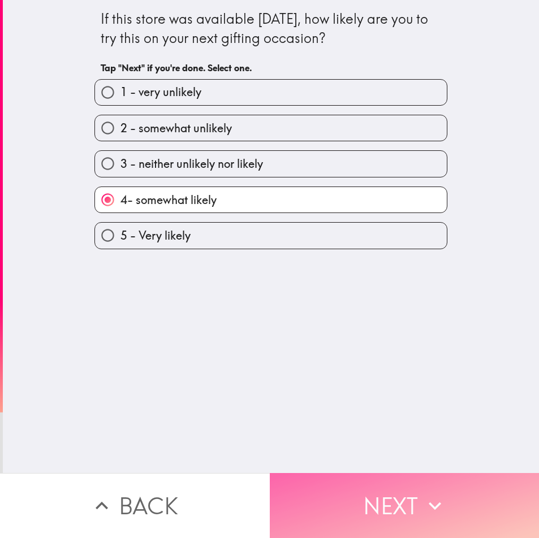
click at [365, 486] on button "Next" at bounding box center [405, 505] width 270 height 65
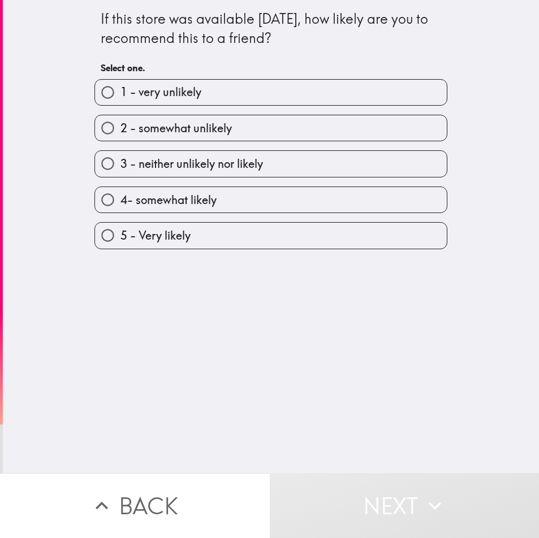
click at [226, 168] on span "3 - neither unlikely nor likely" at bounding box center [191, 164] width 142 height 16
click at [120, 168] on input "3 - neither unlikely nor likely" at bounding box center [107, 163] width 25 height 25
radio input "true"
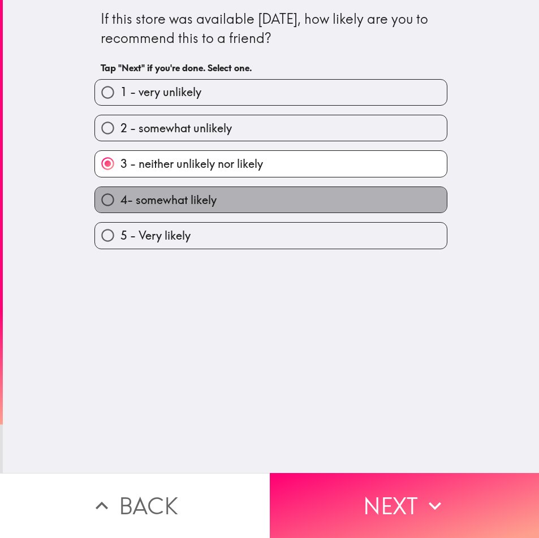
click at [225, 202] on label "4- somewhat likely" at bounding box center [271, 199] width 352 height 25
click at [120, 202] on input "4- somewhat likely" at bounding box center [107, 199] width 25 height 25
radio input "true"
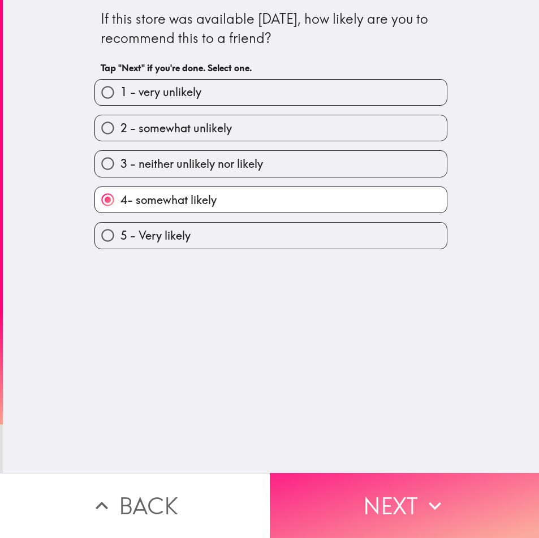
click at [423, 505] on icon "button" at bounding box center [434, 506] width 25 height 25
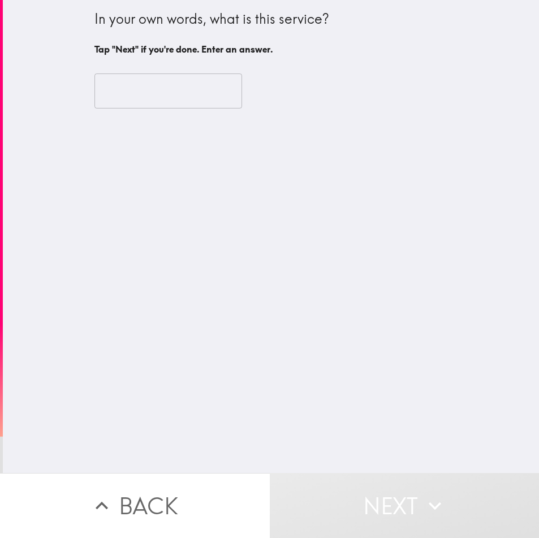
click at [140, 89] on input "text" at bounding box center [168, 90] width 148 height 35
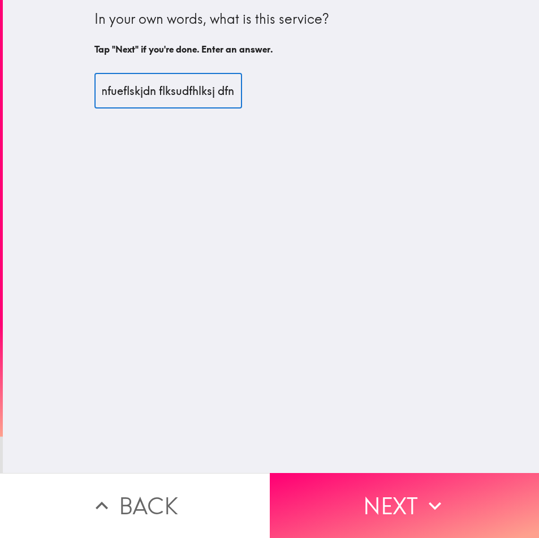
scroll to position [0, 396]
paste input "Personalized solutions designed to simplify everyday tasks."
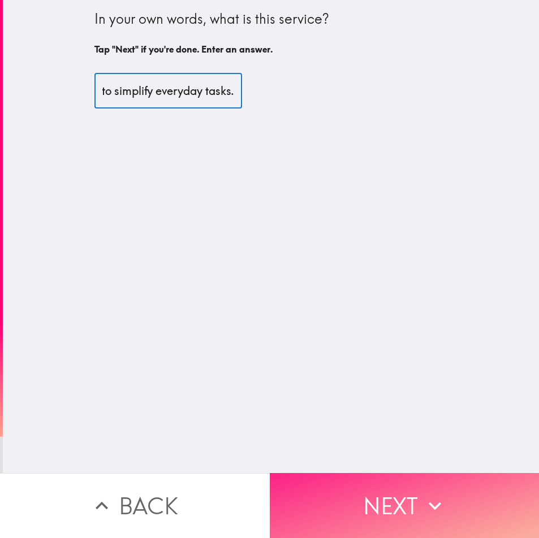
type input "Personalized solutions designed to simplify everyday tasks."
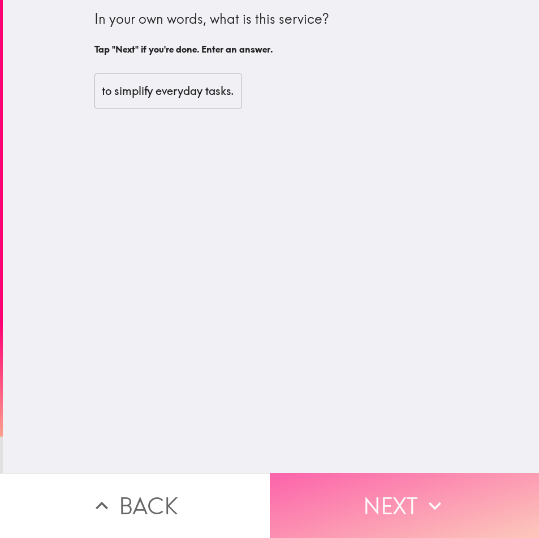
click at [385, 488] on button "Next" at bounding box center [405, 505] width 270 height 65
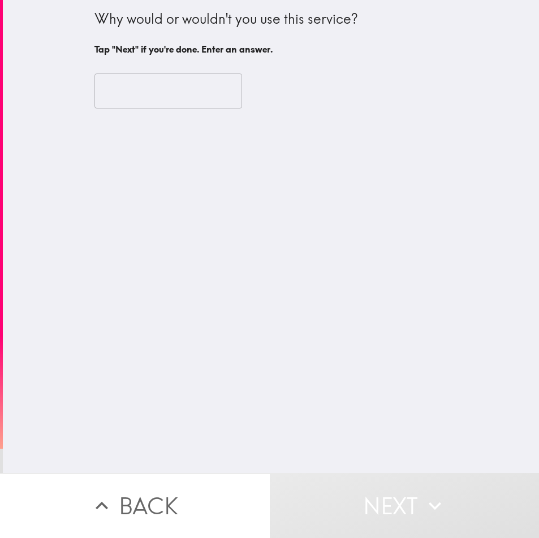
click at [193, 106] on input "text" at bounding box center [168, 90] width 148 height 35
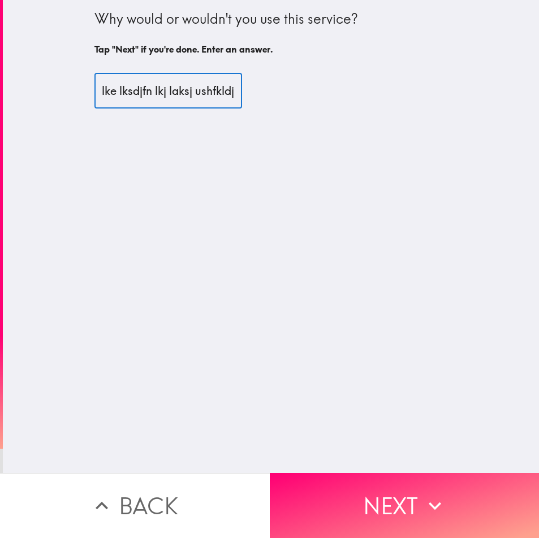
scroll to position [0, 200]
paste input "I would use it for convenience and efficiency."
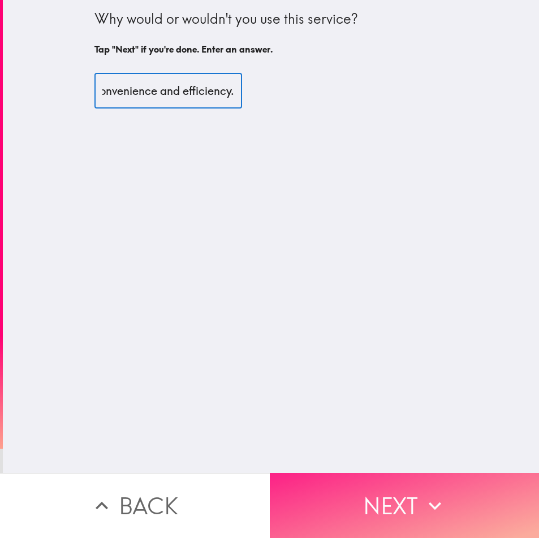
type input "I would use it for convenience and efficiency."
click at [383, 495] on button "Next" at bounding box center [405, 505] width 270 height 65
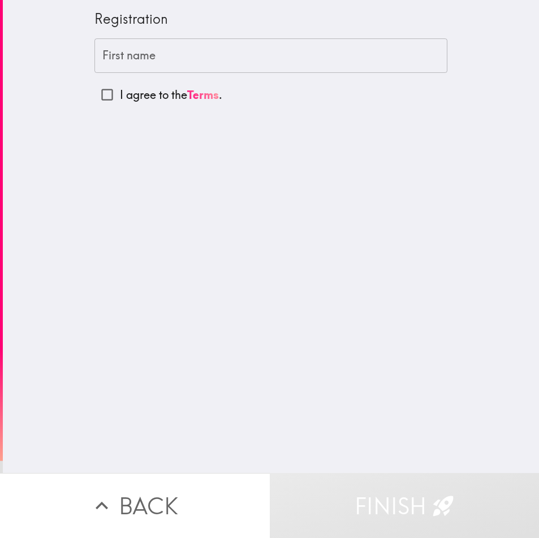
click at [183, 68] on input "First name" at bounding box center [270, 55] width 353 height 35
click at [174, 51] on input "First name" at bounding box center [270, 55] width 353 height 35
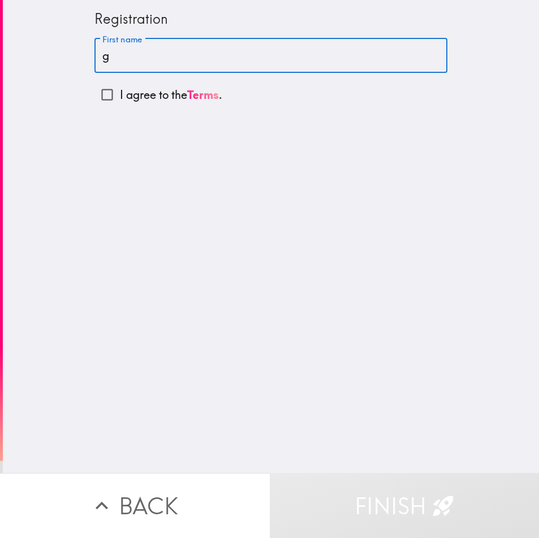
type input "g"
drag, startPoint x: 131, startPoint y: 63, endPoint x: 51, endPoint y: 66, distance: 79.8
click at [51, 66] on div "Registration First name g First name I agree to the Terms ." at bounding box center [271, 236] width 536 height 473
click at [99, 89] on input "I agree to the Terms ." at bounding box center [106, 94] width 25 height 25
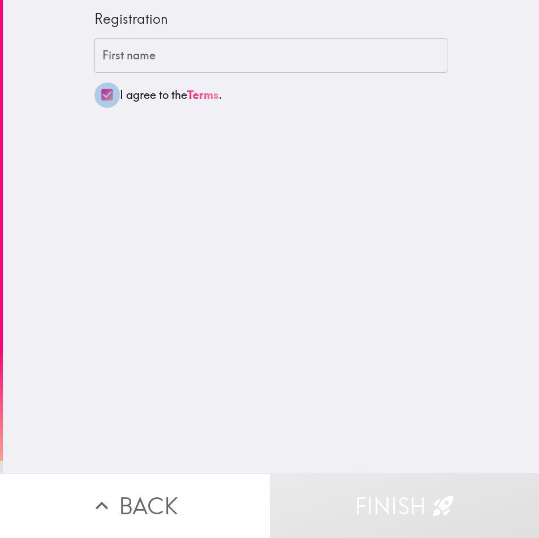
click at [98, 94] on input "I agree to the Terms ." at bounding box center [106, 94] width 25 height 25
checkbox input "false"
click at [132, 64] on input "First name" at bounding box center [270, 55] width 353 height 35
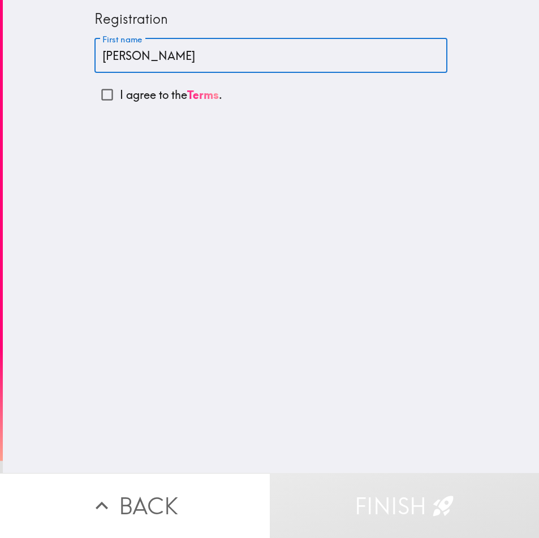
click at [219, 68] on input "[PERSON_NAME]" at bounding box center [270, 55] width 353 height 35
type input "[PERSON_NAME]"
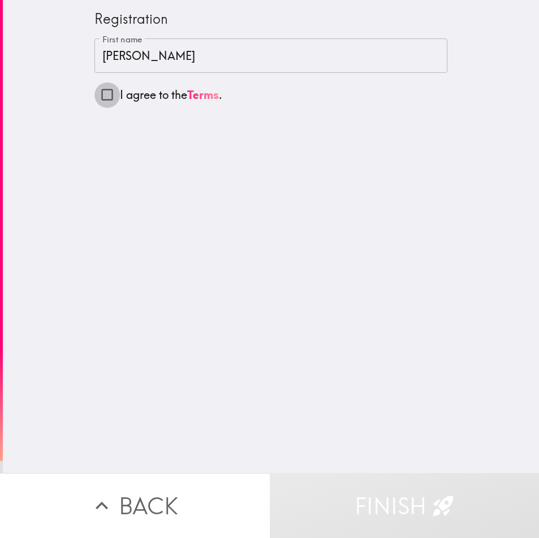
click at [101, 92] on input "I agree to the Terms ." at bounding box center [106, 94] width 25 height 25
checkbox input "true"
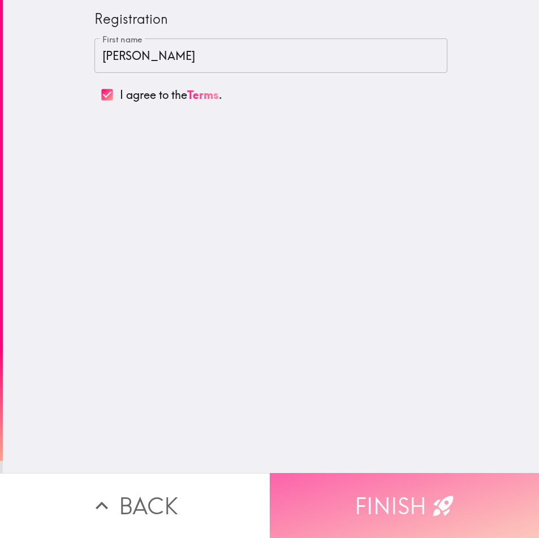
click at [396, 513] on button "Finish" at bounding box center [405, 505] width 270 height 65
